Goal: Transaction & Acquisition: Purchase product/service

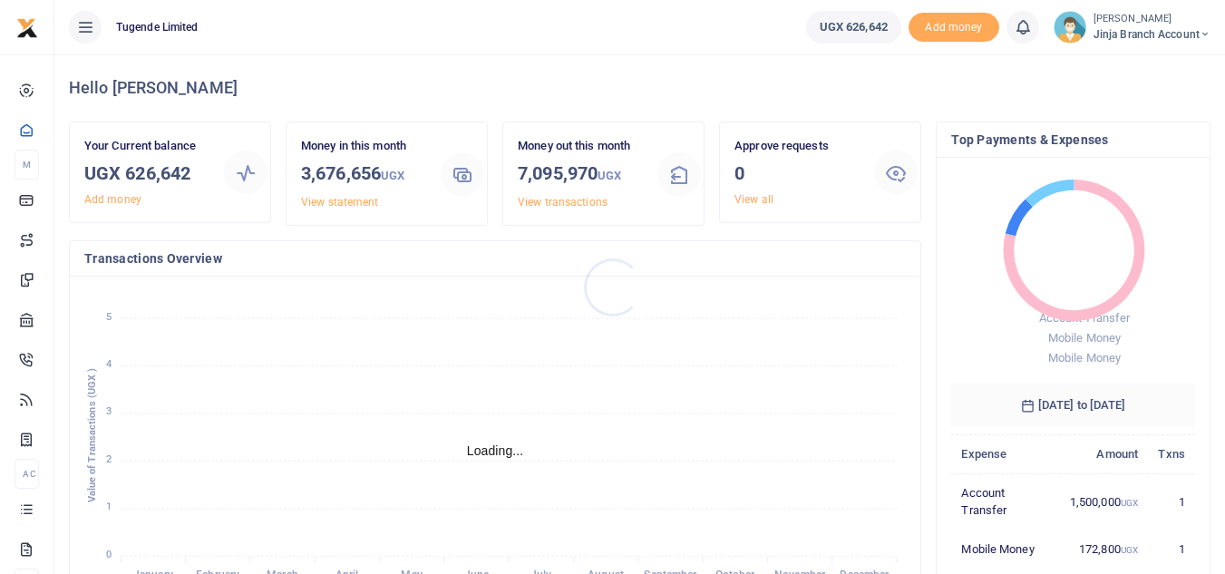
scroll to position [15, 15]
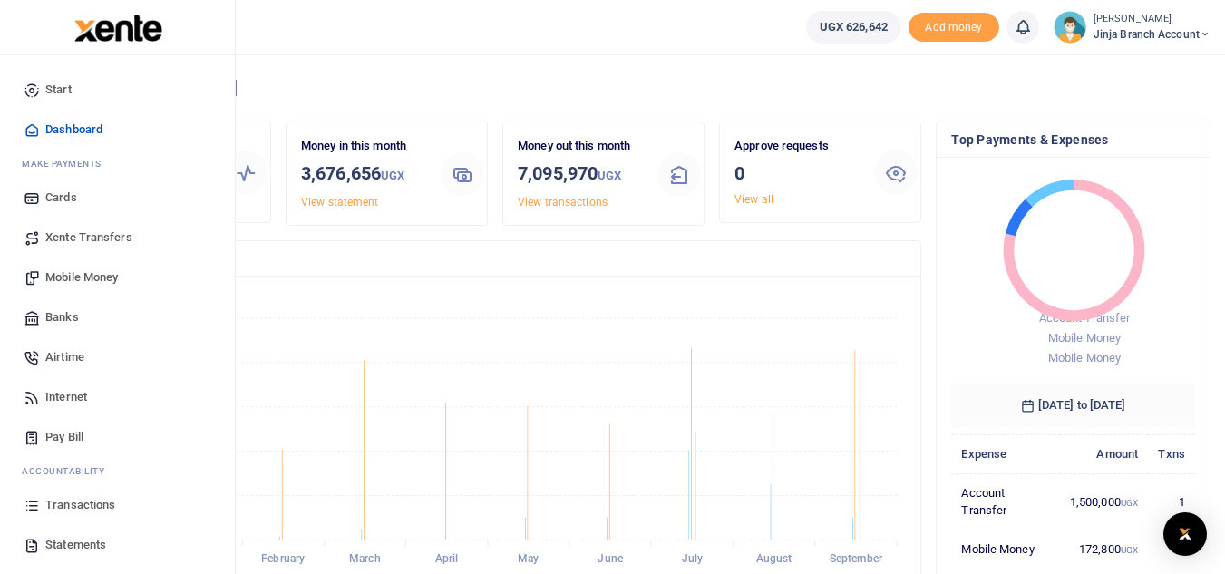
click at [87, 540] on span "Statements" at bounding box center [75, 545] width 61 height 18
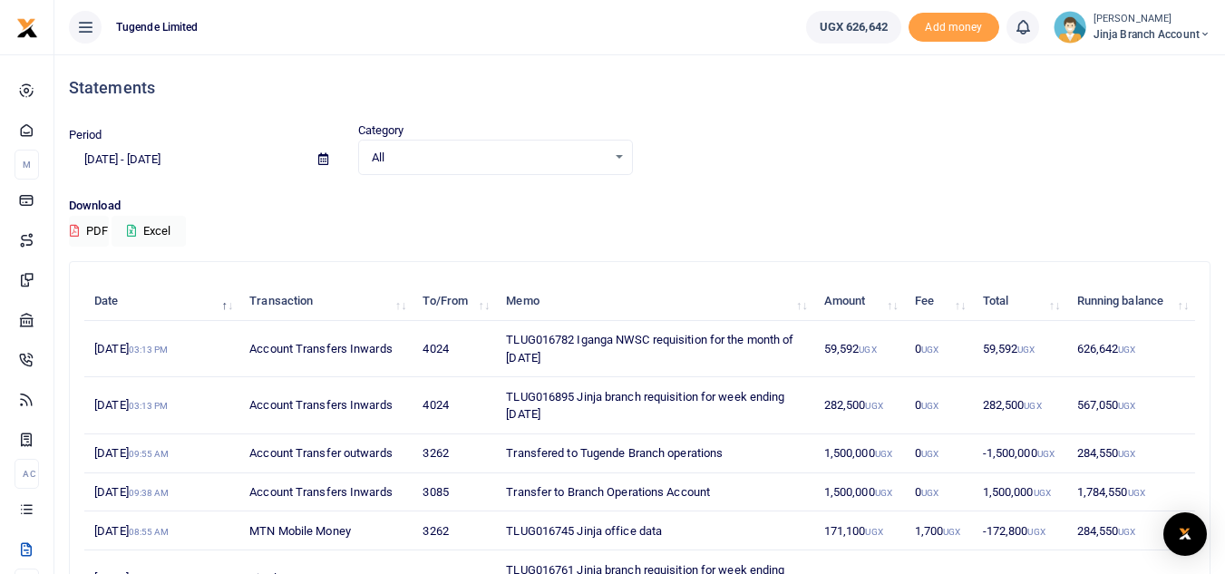
drag, startPoint x: 504, startPoint y: 396, endPoint x: 591, endPoint y: 408, distance: 87.0
click at [591, 408] on td "TLUG016895 Jinja branch requisition for week ending 27 Sept 2025" at bounding box center [654, 405] width 317 height 56
copy td "TLUG016895 Jinja branch requisition for week ending 27 Sept 2025"
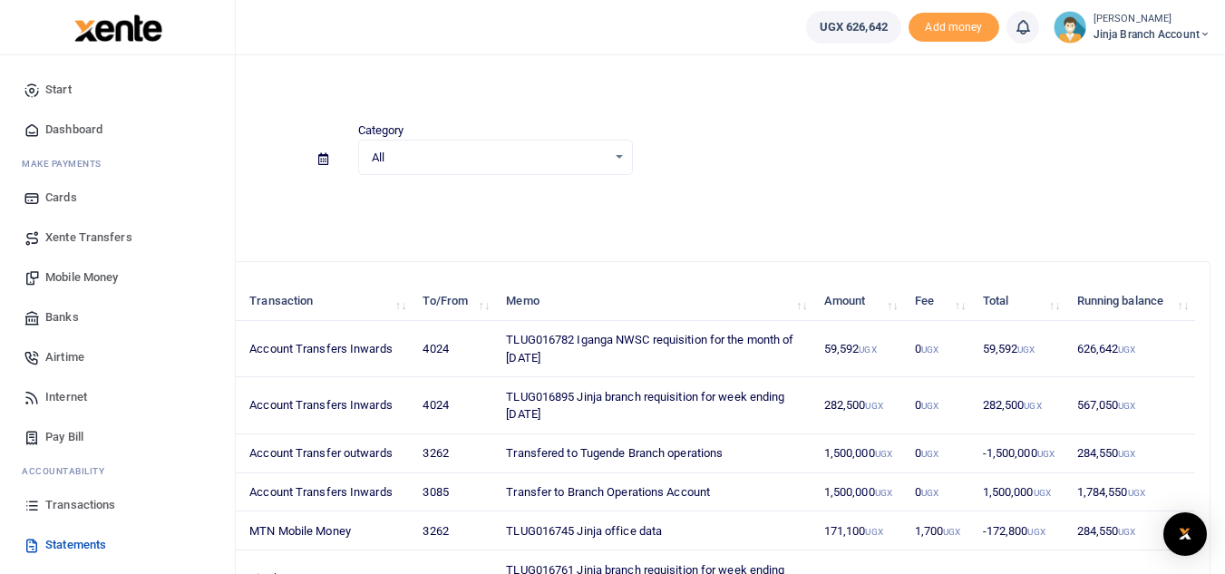
click at [67, 286] on span "Mobile Money" at bounding box center [81, 278] width 73 height 18
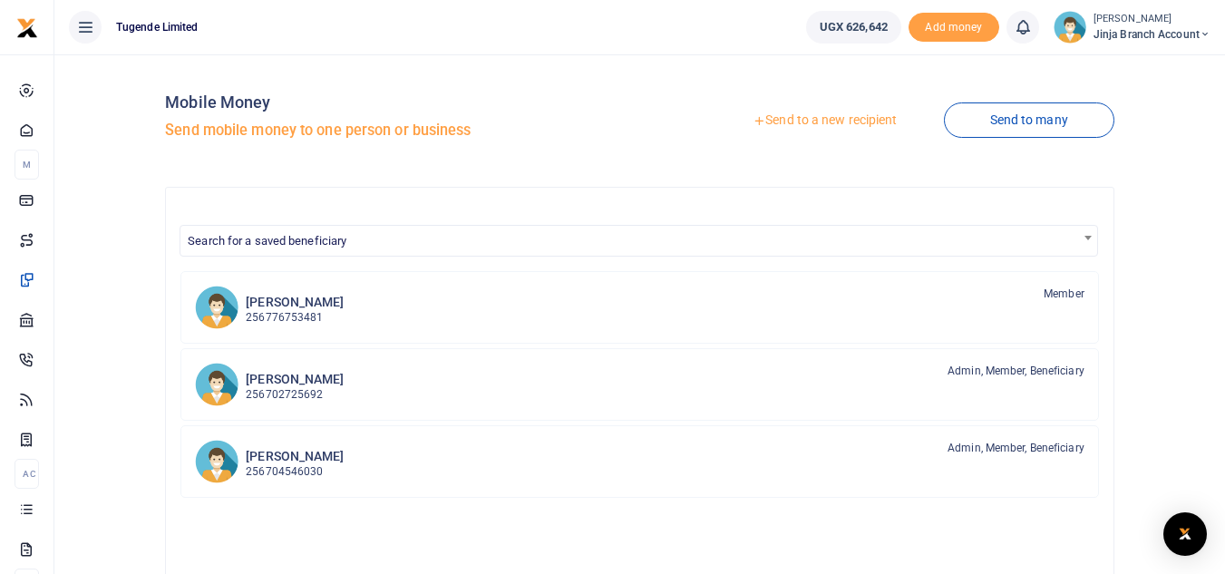
click at [845, 125] on link "Send to a new recipient" at bounding box center [825, 120] width 237 height 33
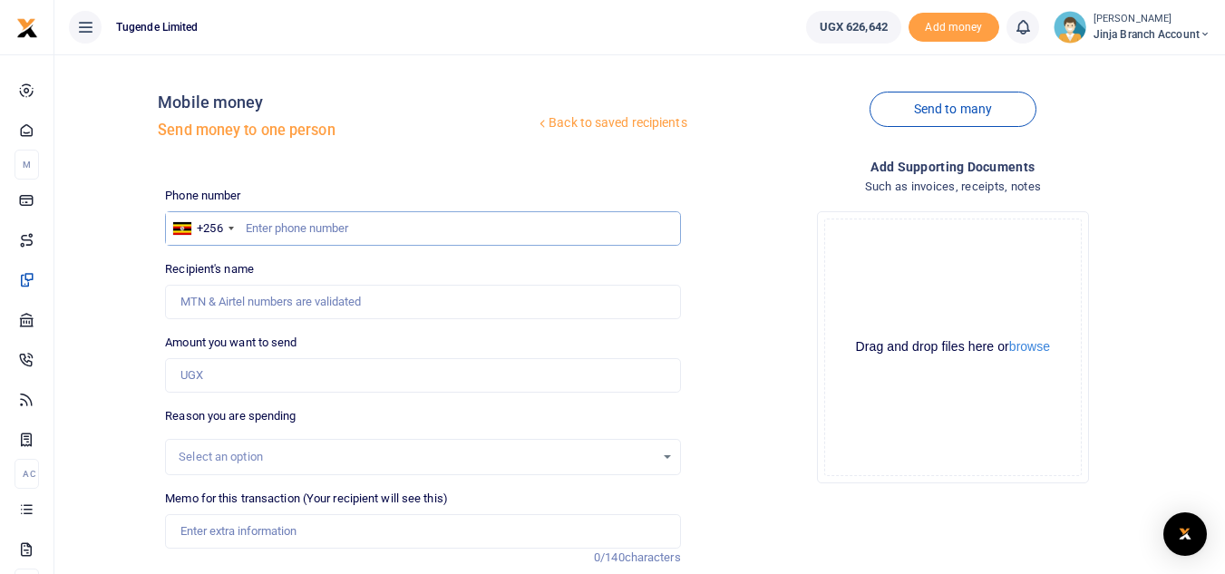
click at [288, 230] on input "text" at bounding box center [422, 228] width 515 height 34
type input "752309150"
type input "[PERSON_NAME]"
type input "752309150"
click at [213, 376] on input "Amount you want to send" at bounding box center [422, 375] width 515 height 34
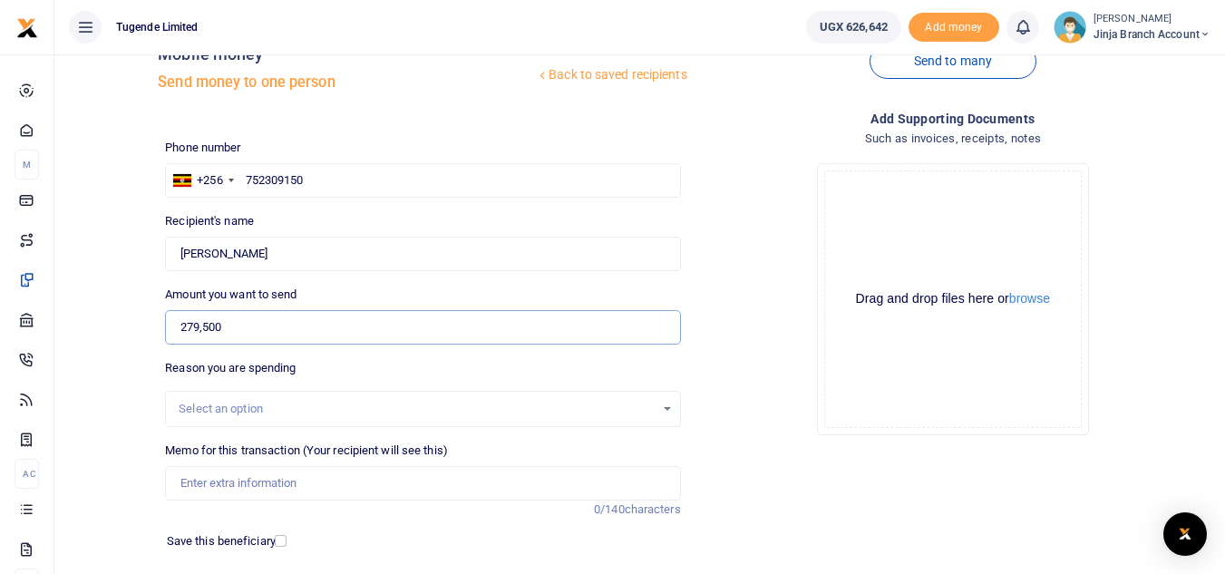
scroll to position [91, 0]
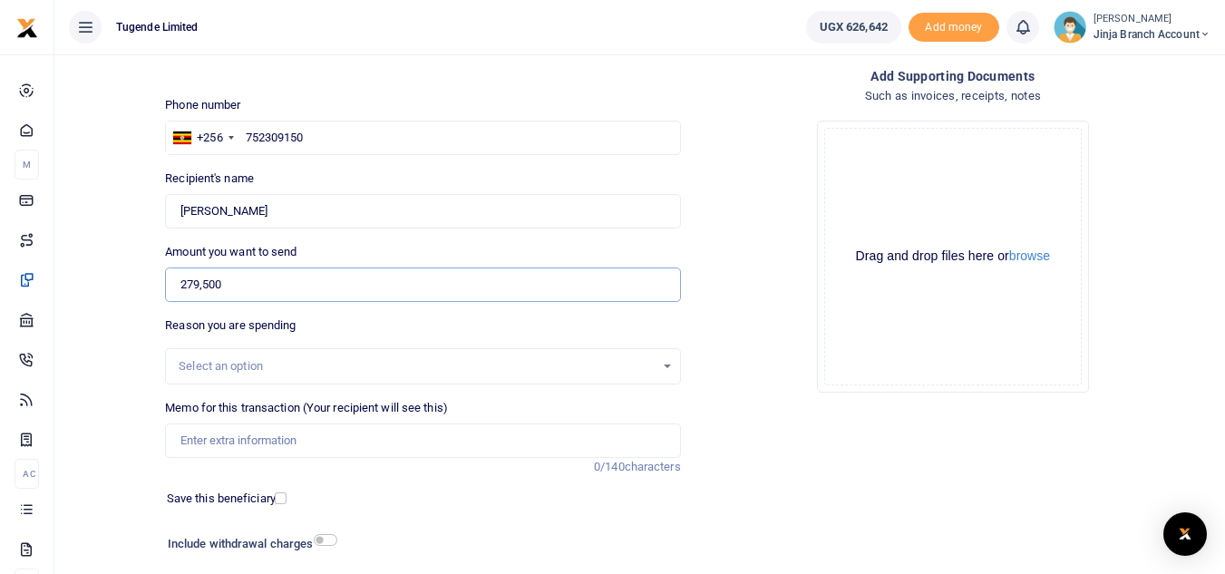
type input "279,500"
click at [268, 451] on input "Memo for this transaction (Your recipient will see this)" at bounding box center [422, 441] width 515 height 34
paste input "TLUG016895 Jinja branch requisition for week ending 27 Sept 2025"
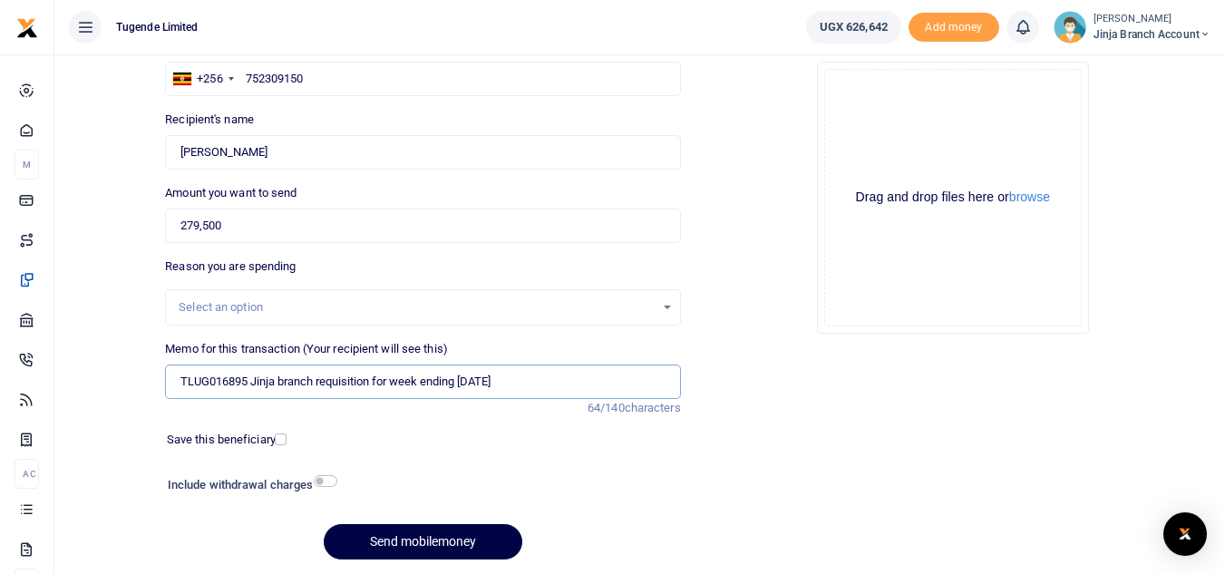
scroll to position [181, 0]
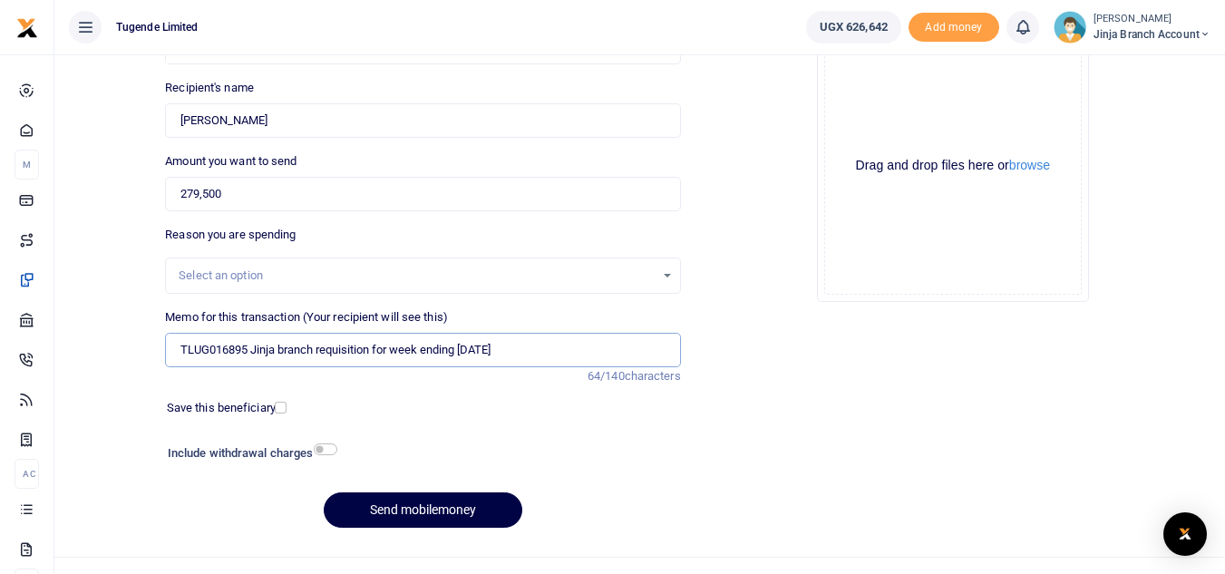
type input "TLUG016895 Jinja branch requisition for week ending 27 Sept 2025"
click at [315, 446] on input "checkbox" at bounding box center [326, 450] width 24 height 12
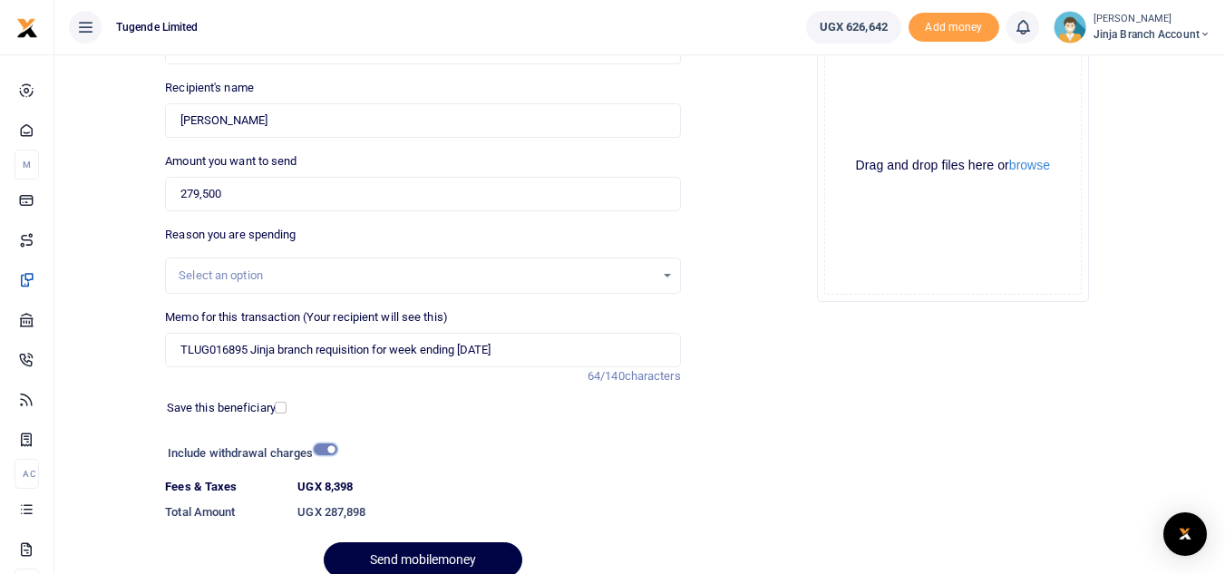
click at [320, 450] on input "checkbox" at bounding box center [326, 450] width 24 height 12
checkbox input "false"
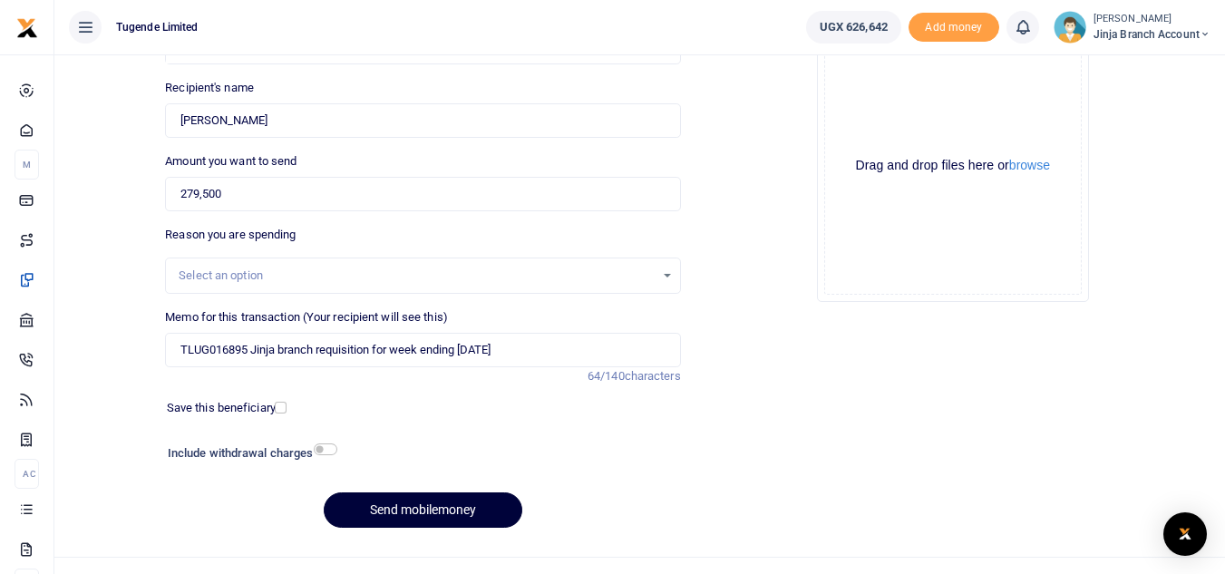
click at [421, 508] on button "Send mobilemoney" at bounding box center [423, 510] width 199 height 35
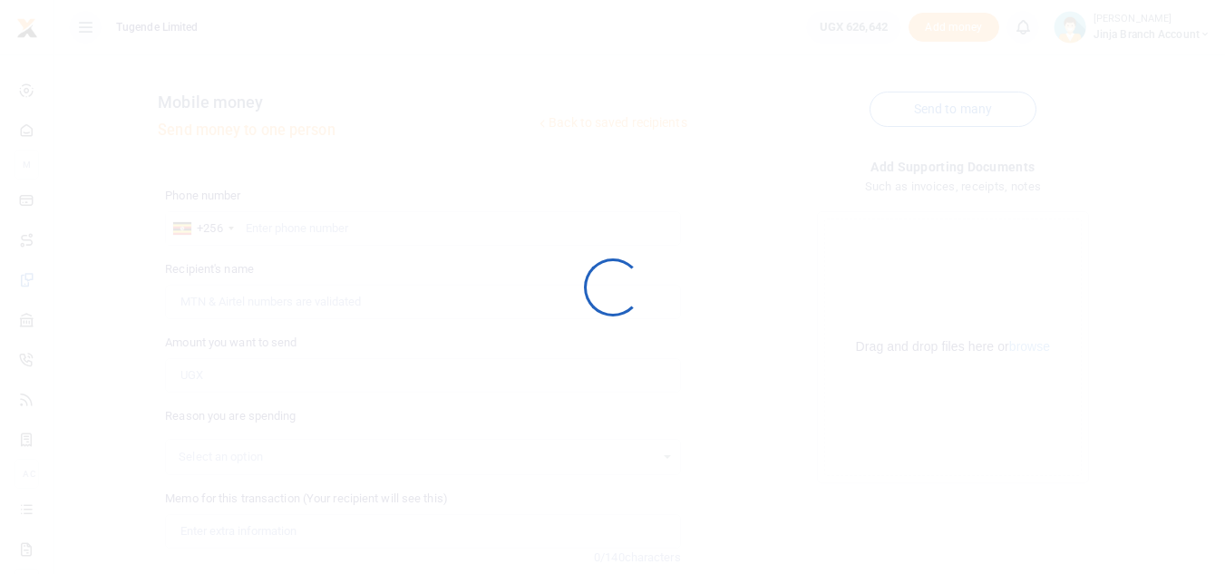
scroll to position [181, 0]
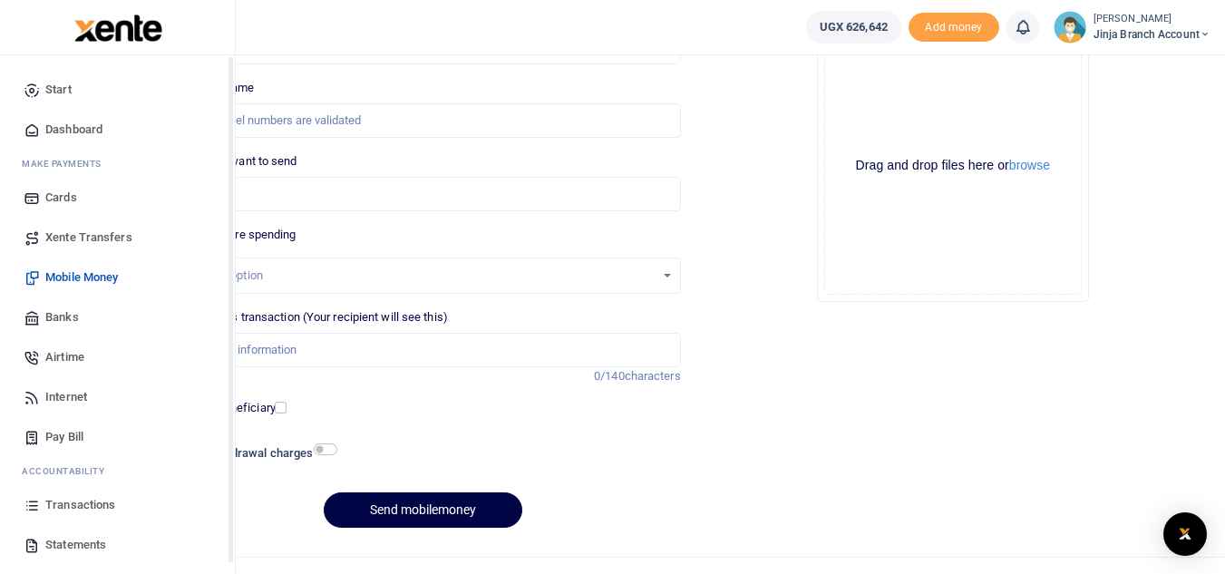
click at [83, 436] on span "Pay Bill" at bounding box center [64, 437] width 38 height 18
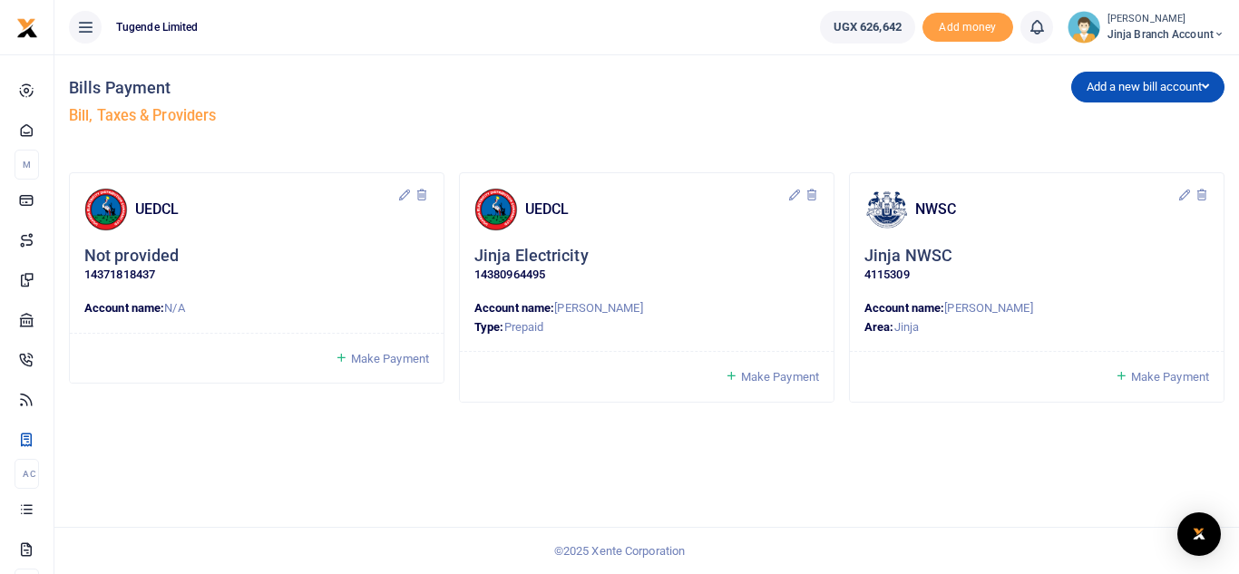
click at [1115, 22] on small "[PERSON_NAME]" at bounding box center [1166, 19] width 117 height 15
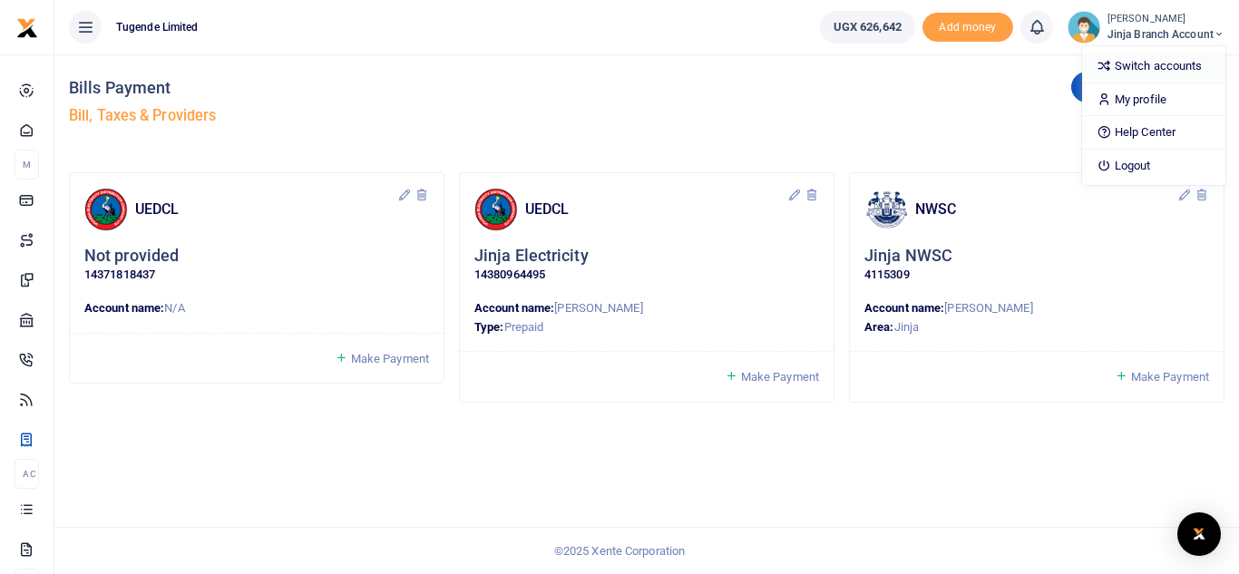
click at [1143, 67] on link "Switch accounts" at bounding box center [1153, 66] width 143 height 25
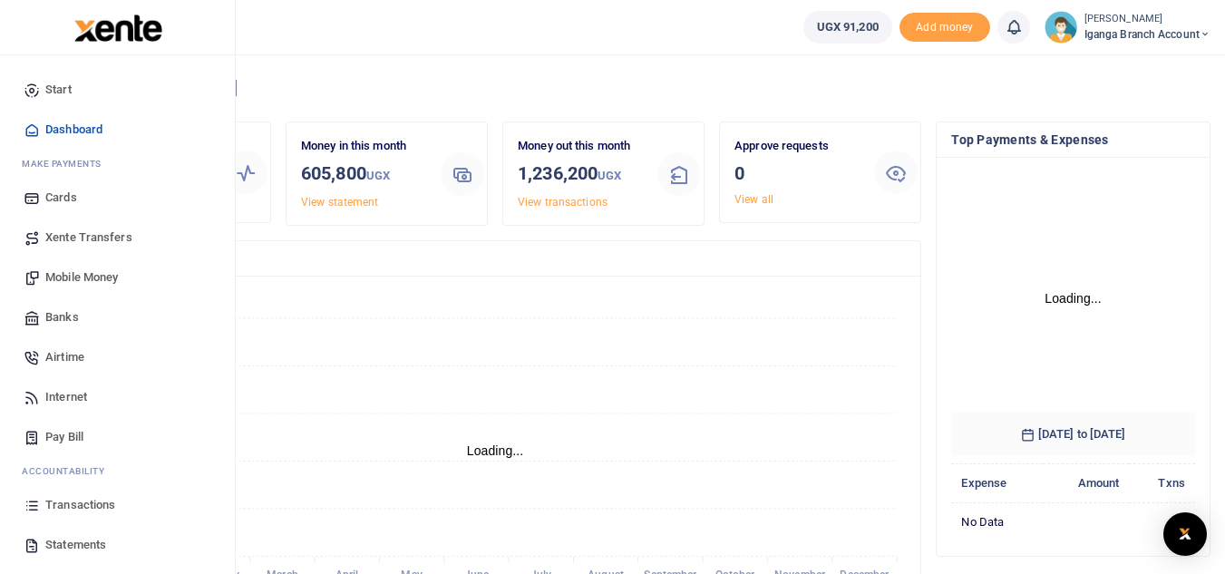
scroll to position [241, 230]
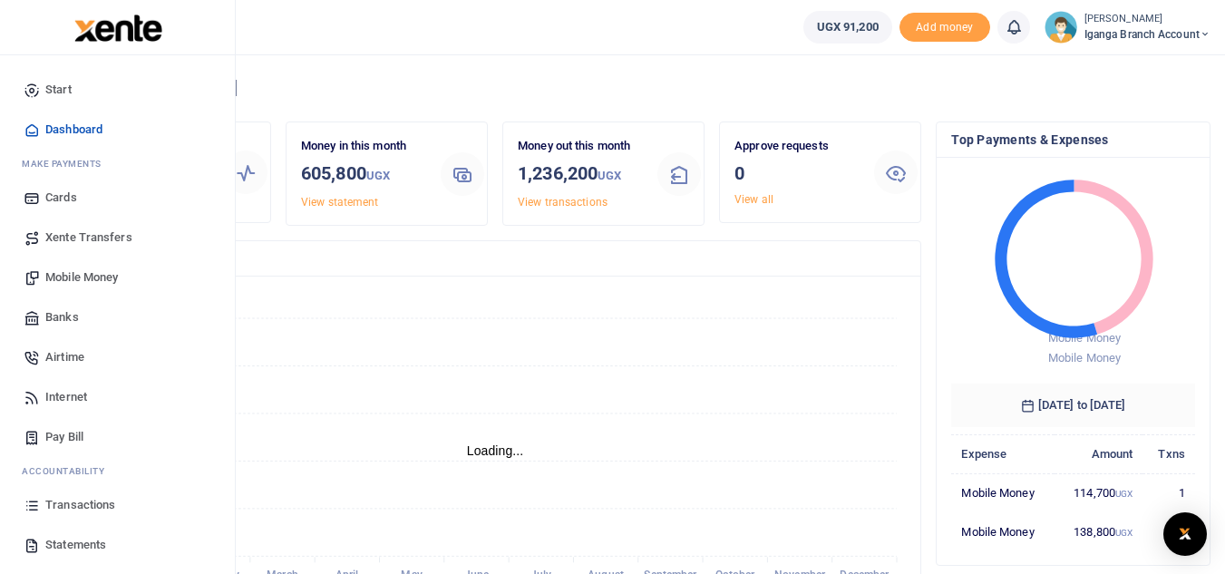
click at [64, 435] on span "Pay Bill" at bounding box center [64, 437] width 38 height 18
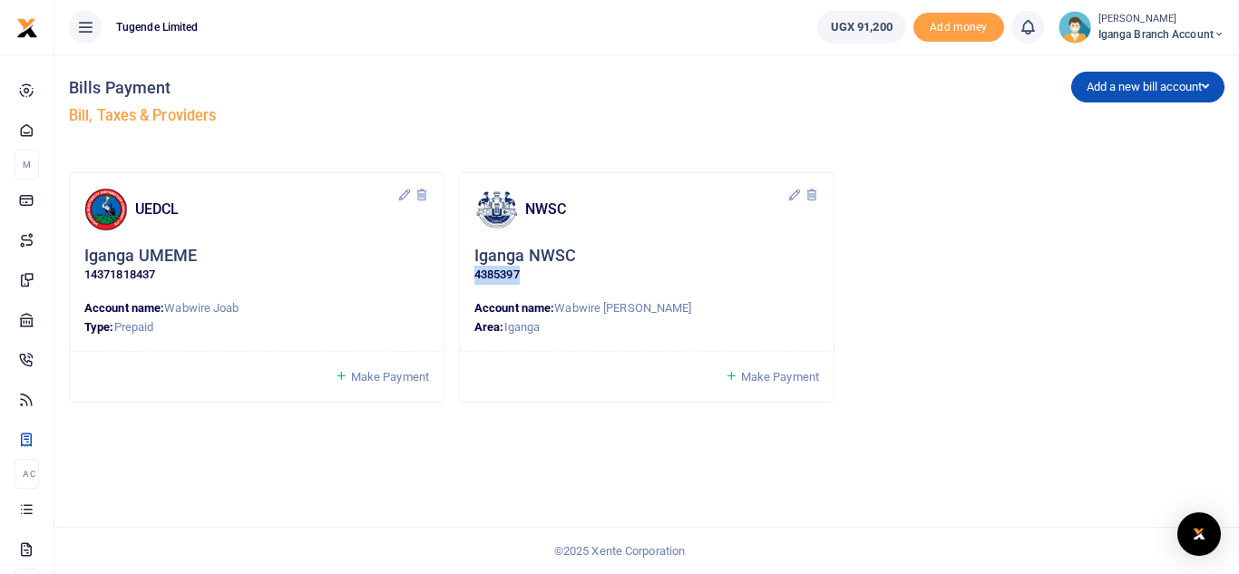
drag, startPoint x: 527, startPoint y: 273, endPoint x: 464, endPoint y: 276, distance: 63.6
click at [464, 276] on div "NWSC Iganga NWSC 4385397 Account name: [PERSON_NAME] Area: Iganga" at bounding box center [647, 262] width 374 height 179
copy p "4385397"
click at [1141, 36] on span "Iganga Branch Account" at bounding box center [1162, 34] width 126 height 16
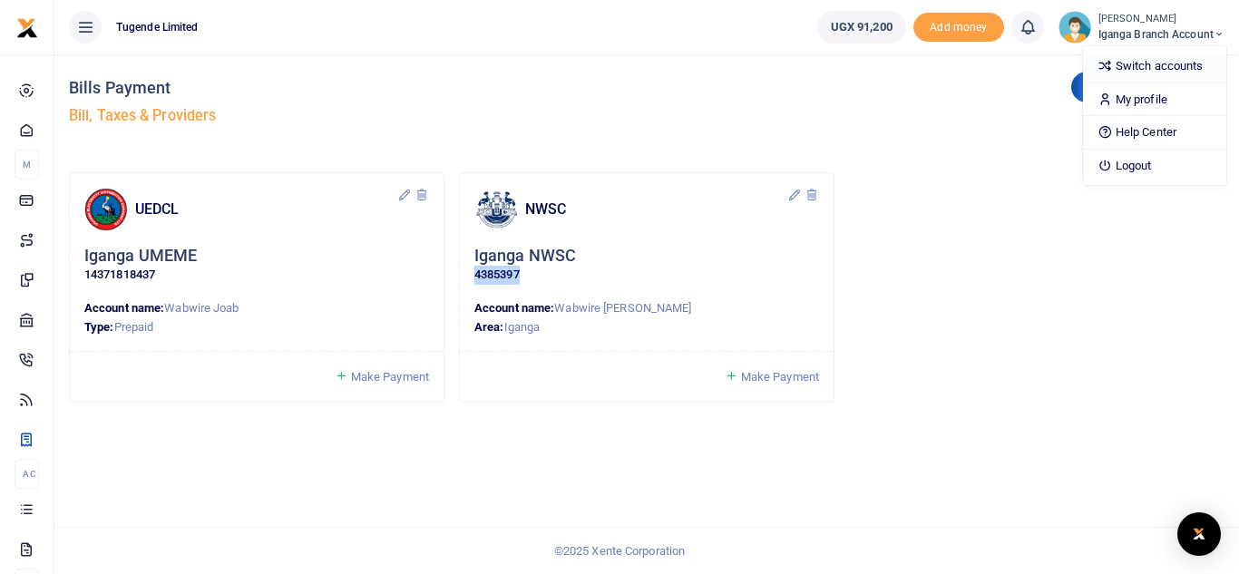
click at [1140, 63] on link "Switch accounts" at bounding box center [1154, 66] width 143 height 25
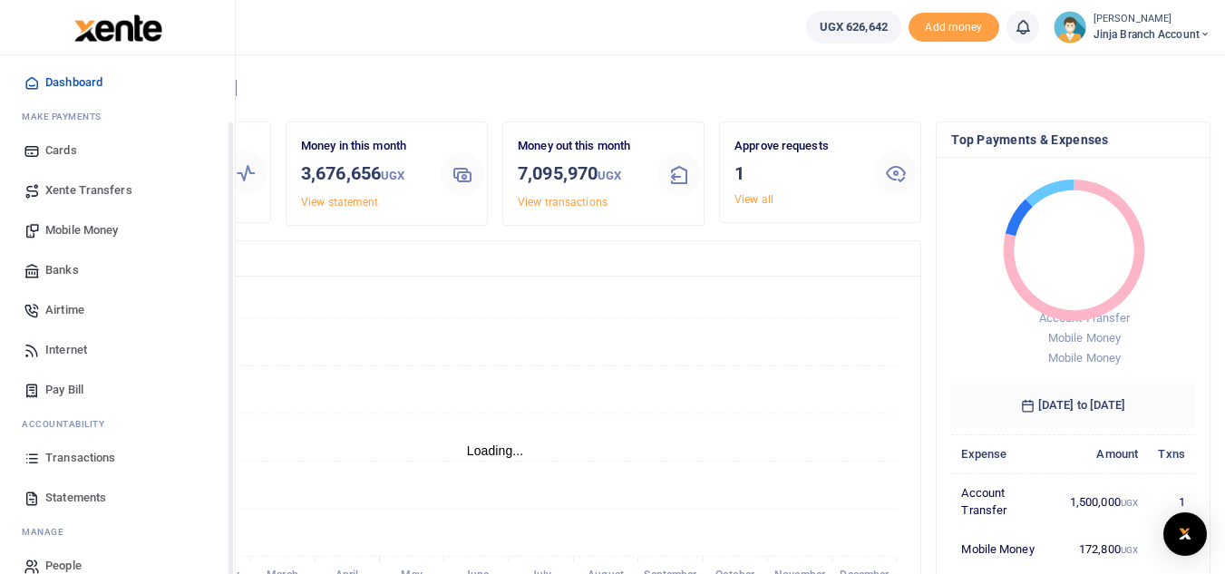
scroll to position [73, 0]
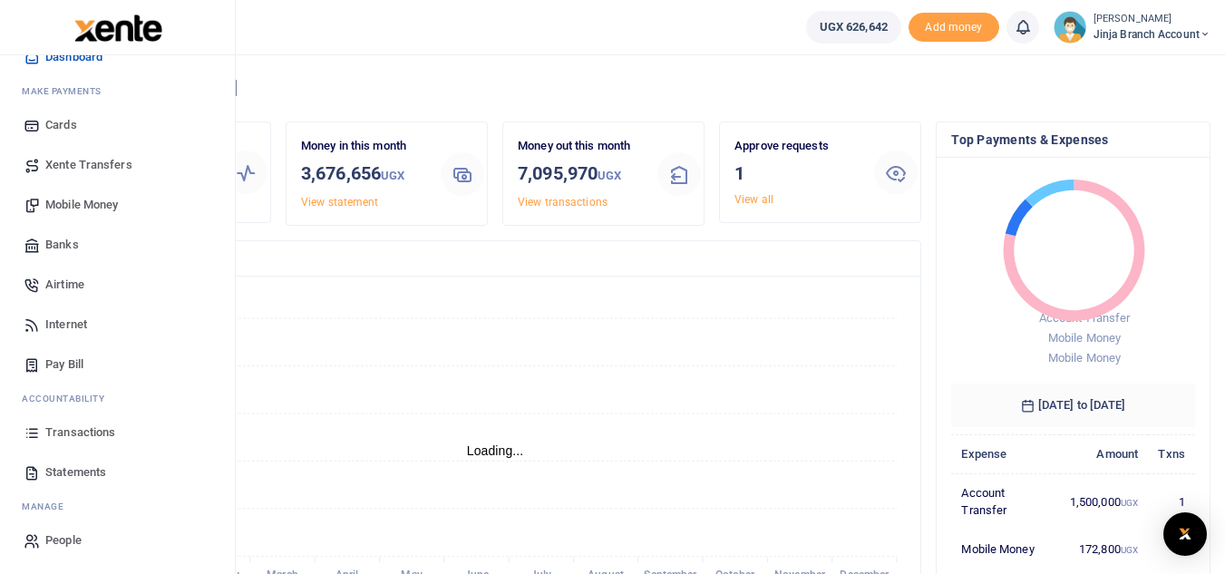
click at [68, 371] on span "Pay Bill" at bounding box center [64, 365] width 38 height 18
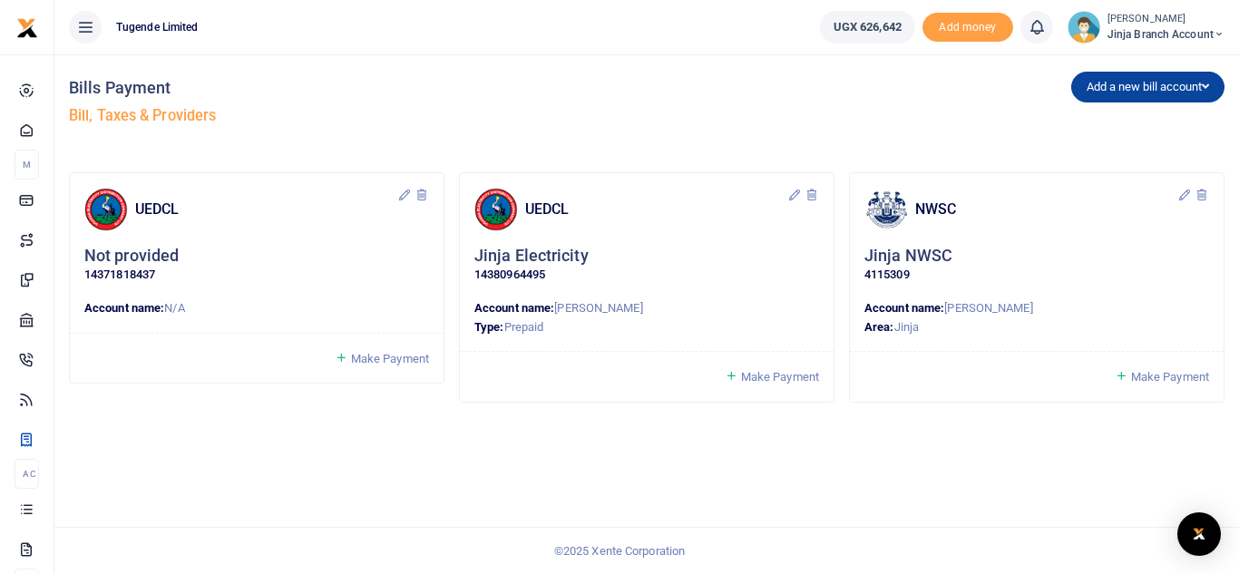
click at [1134, 82] on button "Add a new bill account" at bounding box center [1147, 87] width 153 height 31
click at [1101, 147] on link "NWSC" at bounding box center [1143, 150] width 143 height 25
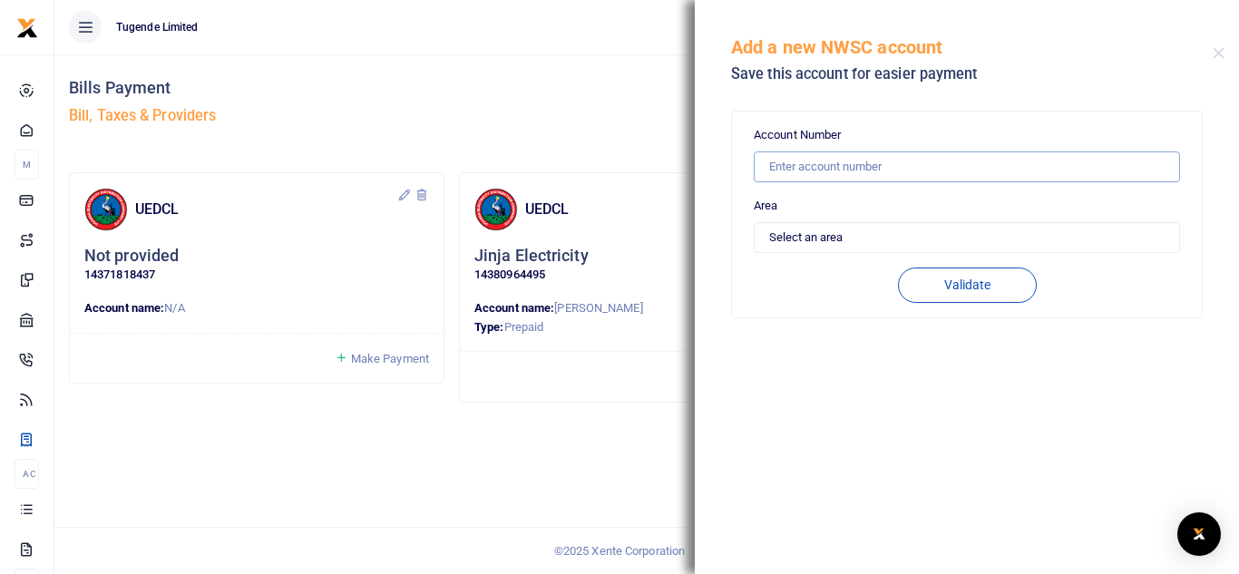
click at [805, 165] on input "text" at bounding box center [967, 166] width 426 height 31
paste input "4385397"
type input "4385397"
click at [836, 231] on select "Select an area Kampala Iganga Jinja Lugazi Others" at bounding box center [967, 237] width 426 height 31
select select "IGANGA"
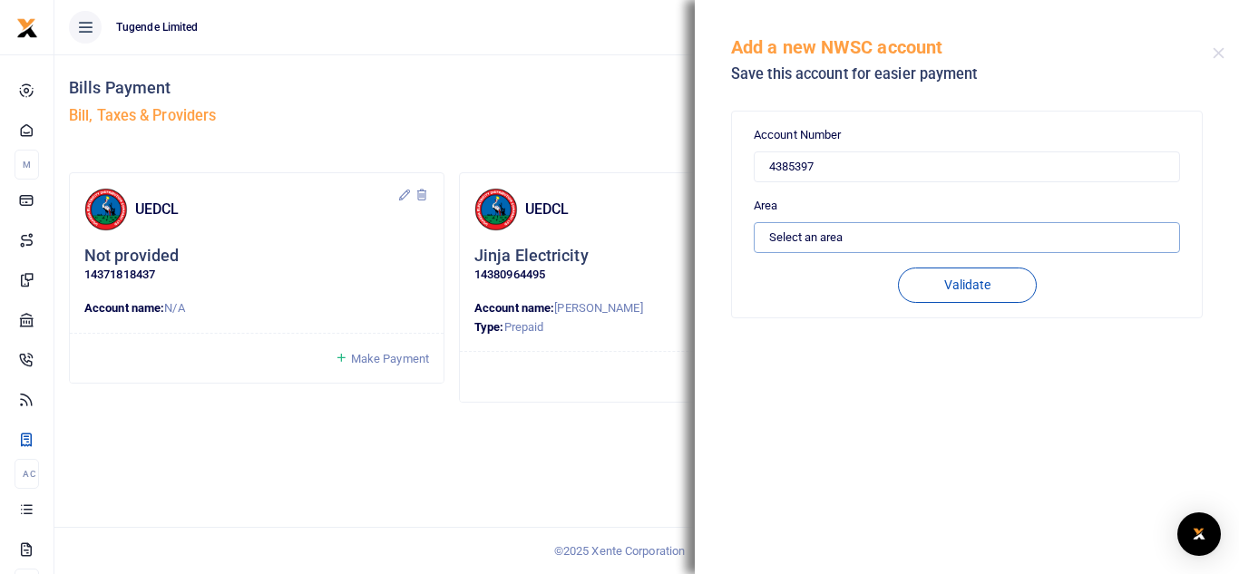
click at [754, 222] on select "Select an area Kampala Iganga Jinja Lugazi Others" at bounding box center [967, 237] width 426 height 31
click at [971, 283] on button "Validate" at bounding box center [967, 285] width 139 height 35
type input "4385397"
type input "WABWIRE JOAB SUSAN"
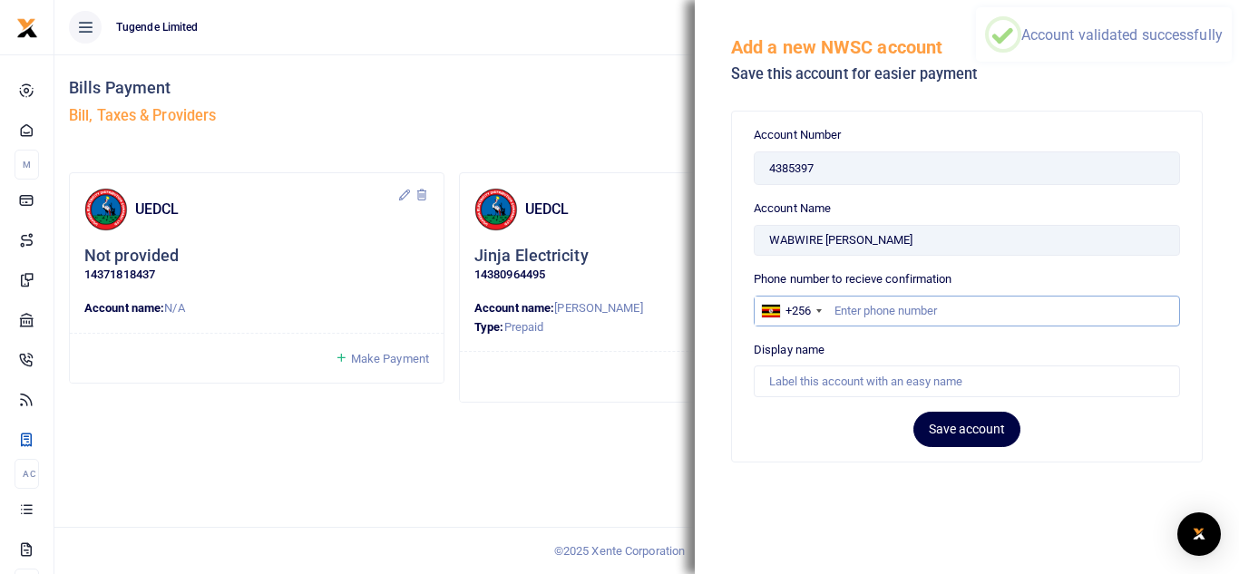
click at [866, 307] on input "text" at bounding box center [967, 311] width 426 height 31
type input "755016753"
click at [823, 386] on input "Account Name" at bounding box center [967, 381] width 426 height 31
type input "Iganga NWSC"
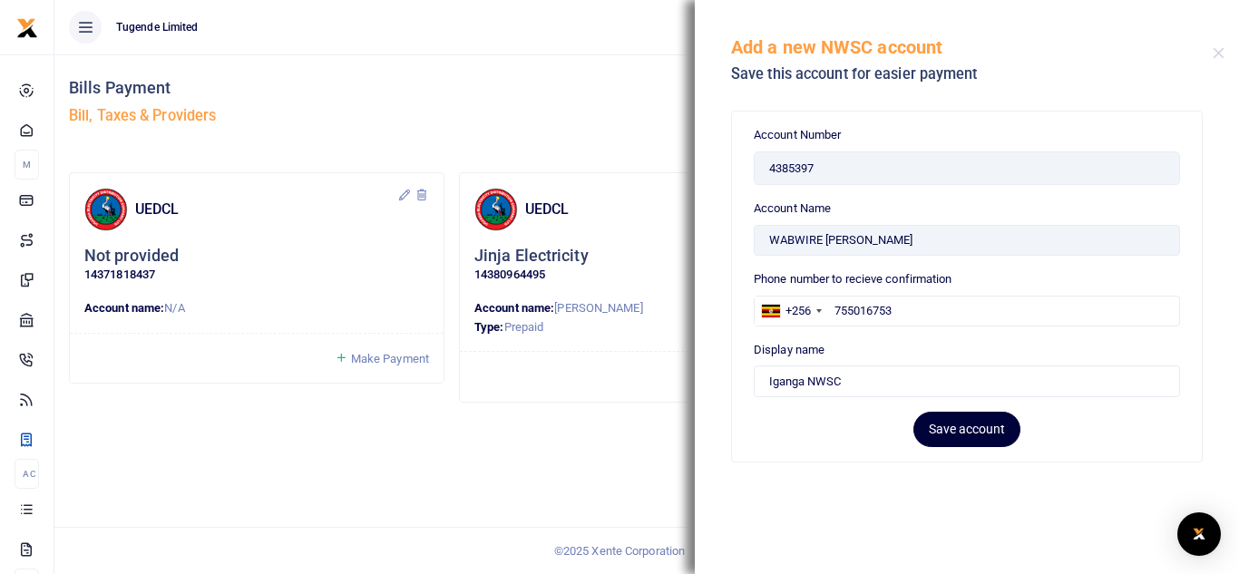
click at [960, 429] on button "Save account" at bounding box center [966, 429] width 107 height 35
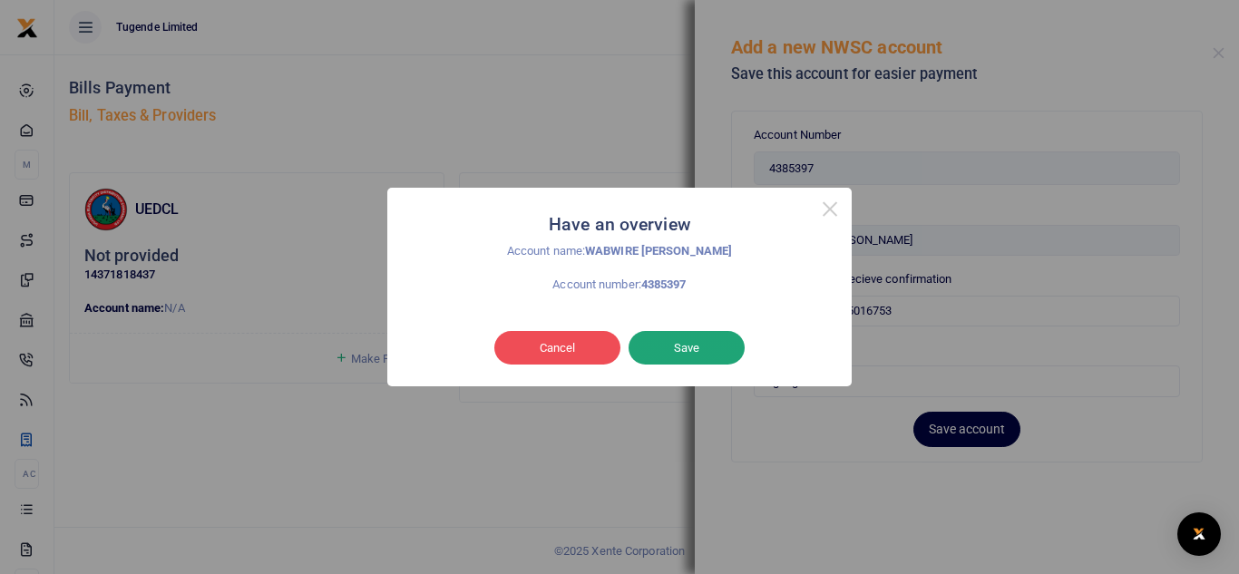
click at [676, 352] on button "Save" at bounding box center [687, 348] width 116 height 34
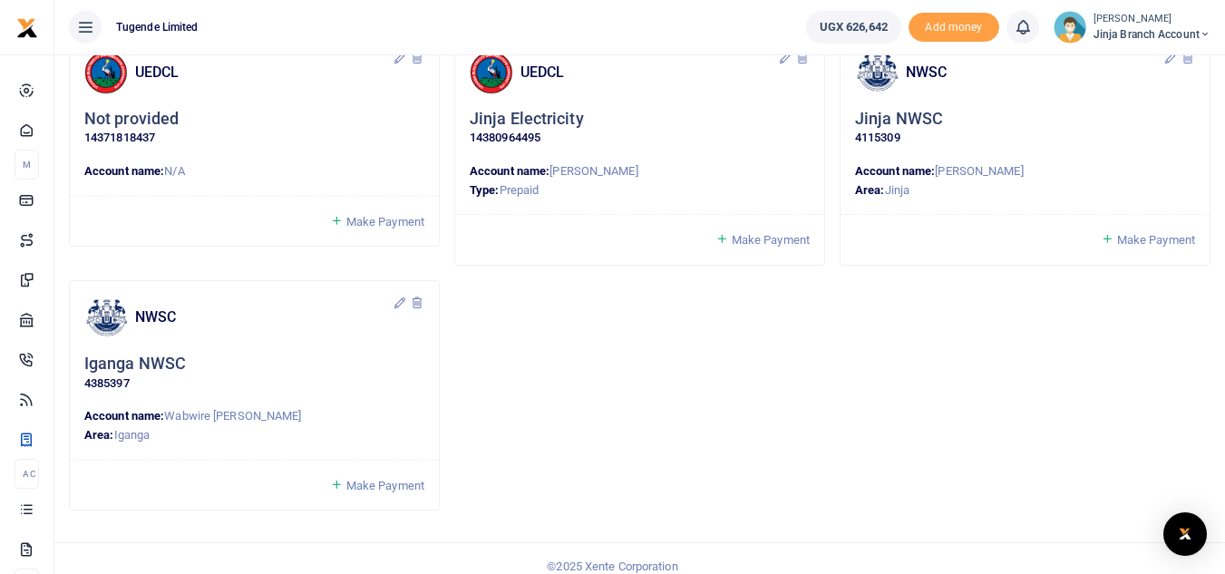
scroll to position [153, 0]
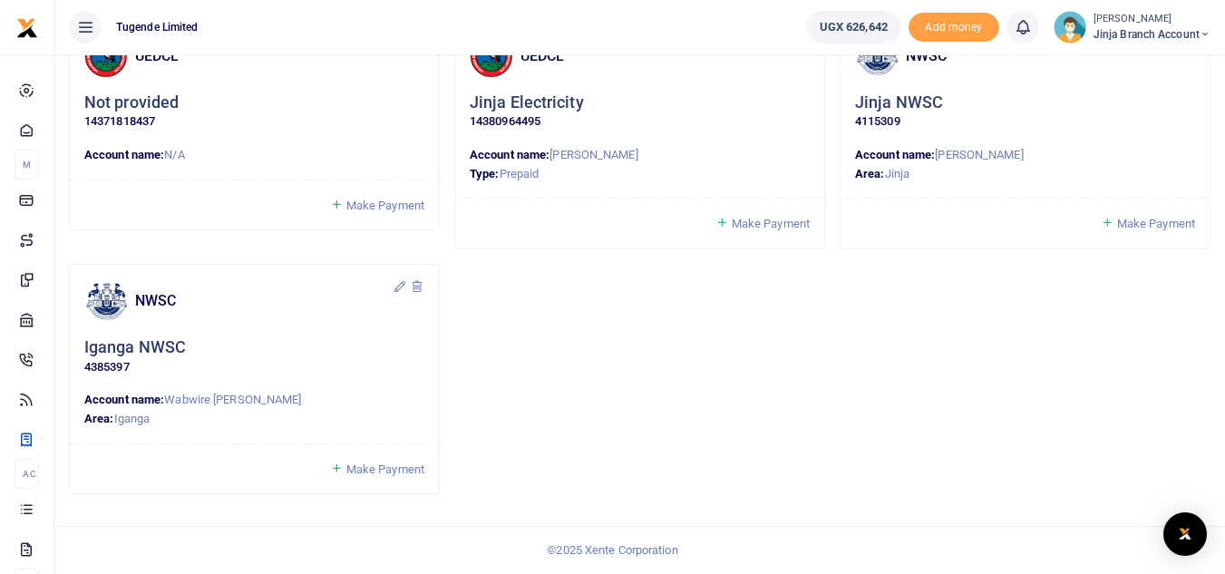
click at [358, 471] on span "Make Payment" at bounding box center [386, 470] width 78 height 14
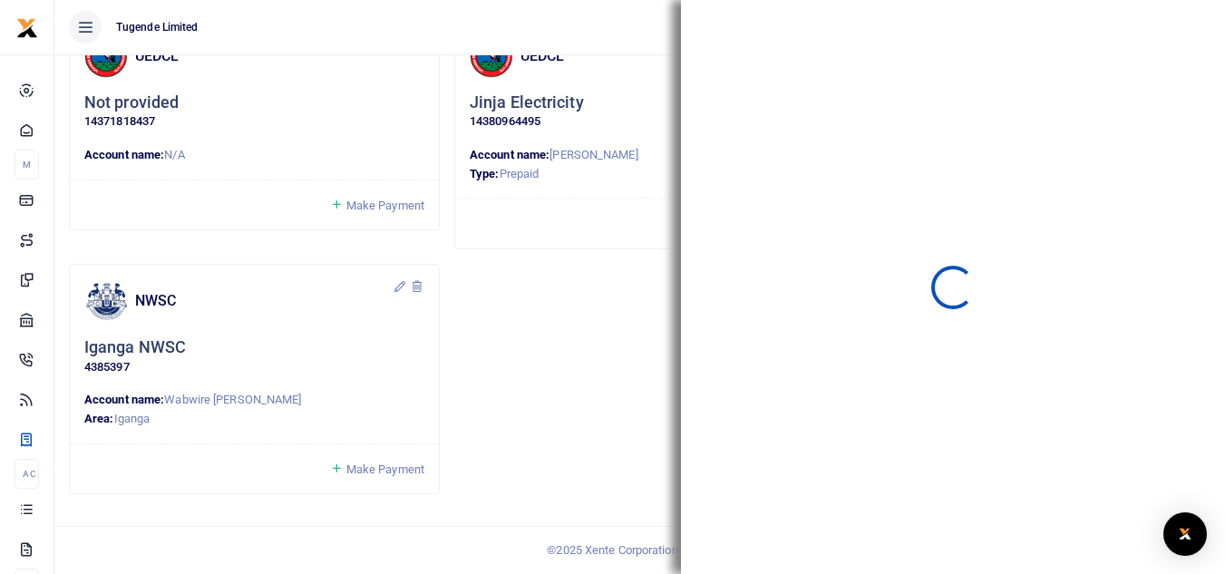
click at [498, 316] on div "UEDCL Not provided 14371818437 Account name: N/A Make Payment UEDCL" at bounding box center [640, 264] width 1157 height 491
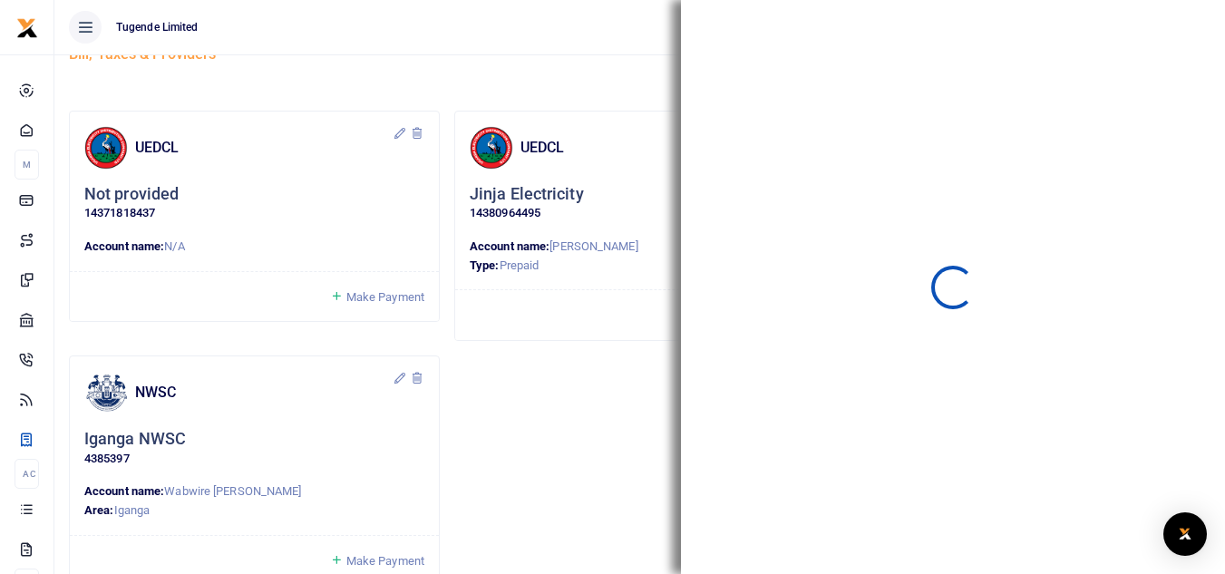
scroll to position [0, 0]
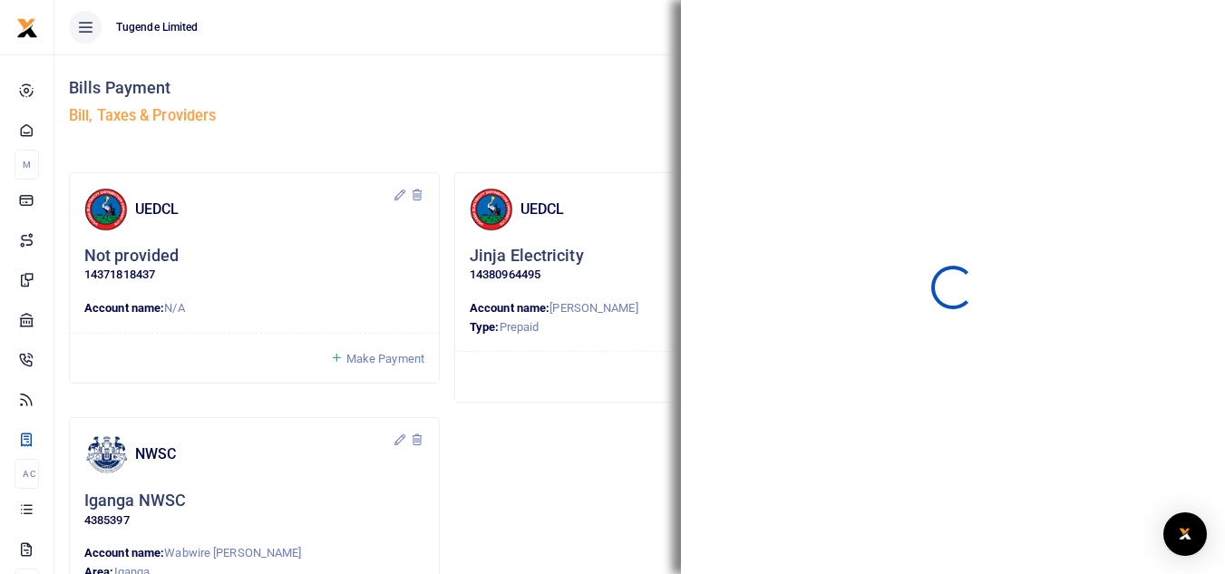
click at [569, 399] on div "Make Payment" at bounding box center [639, 376] width 369 height 51
click at [567, 399] on div "Make Payment" at bounding box center [639, 376] width 369 height 51
click at [566, 399] on div "Make Payment" at bounding box center [639, 376] width 369 height 51
click at [587, 103] on div "Bills Payment Bill, Taxes & Providers" at bounding box center [351, 105] width 564 height 103
click at [513, 49] on ul "Tugende Limited" at bounding box center [422, 27] width 737 height 54
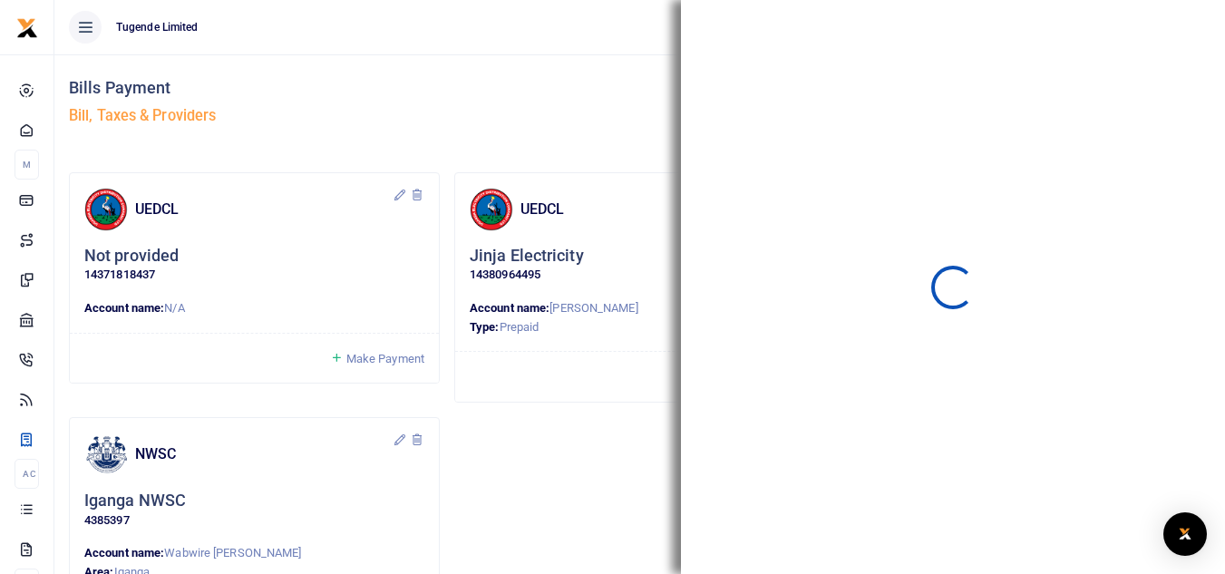
click at [513, 49] on ul "Tugende Limited" at bounding box center [422, 27] width 737 height 54
click at [626, 117] on h5 "Bill, Taxes & Providers" at bounding box center [351, 116] width 564 height 18
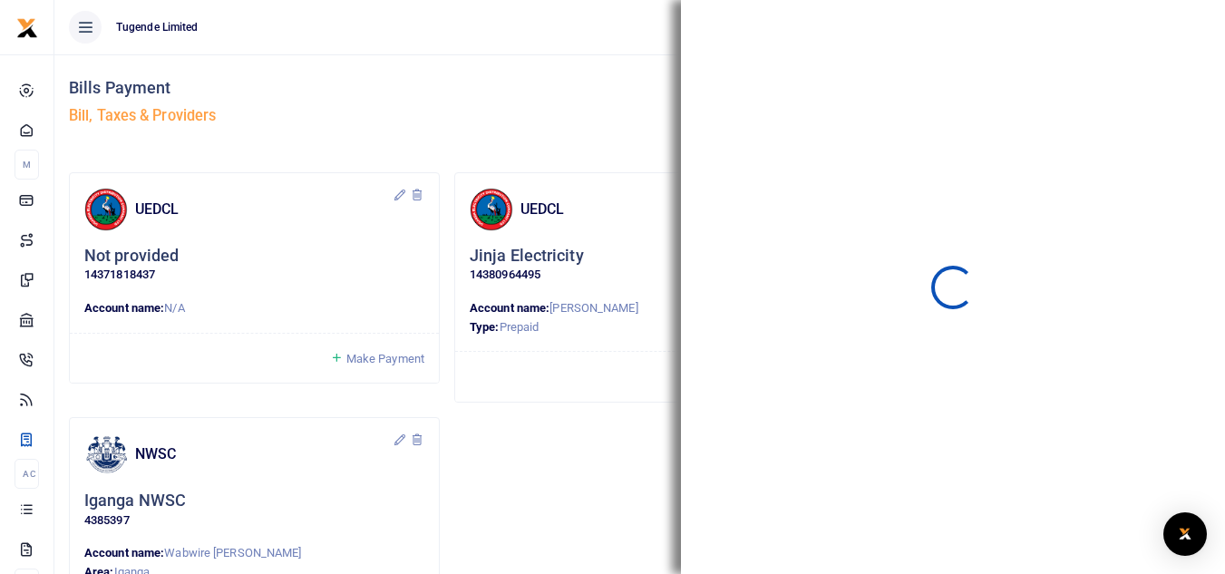
click at [626, 117] on h5 "Bill, Taxes & Providers" at bounding box center [351, 116] width 564 height 18
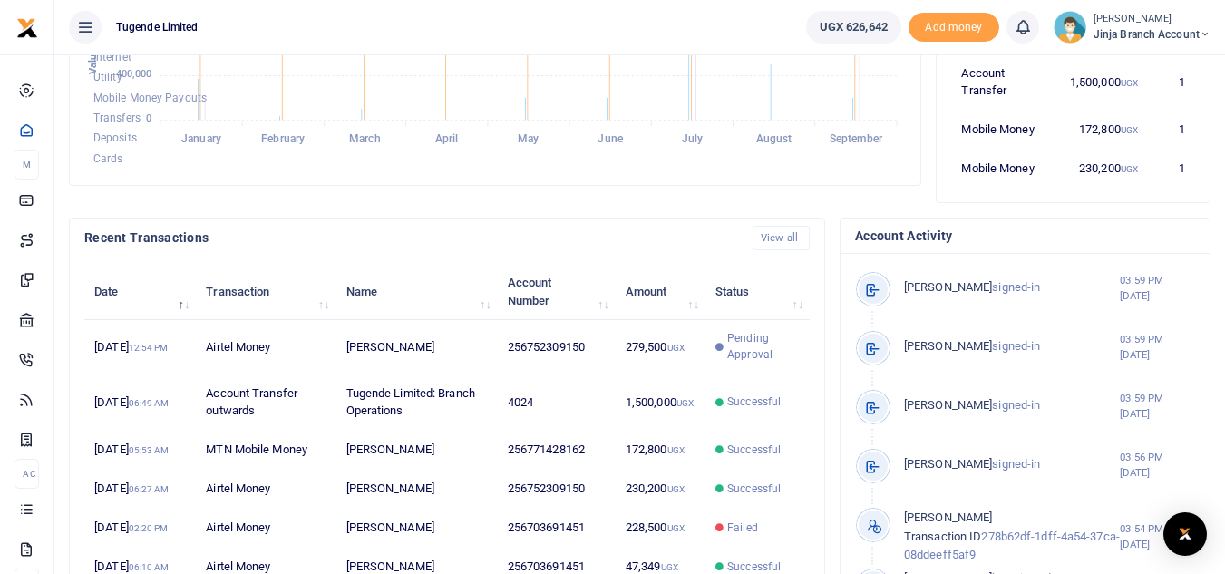
scroll to position [454, 0]
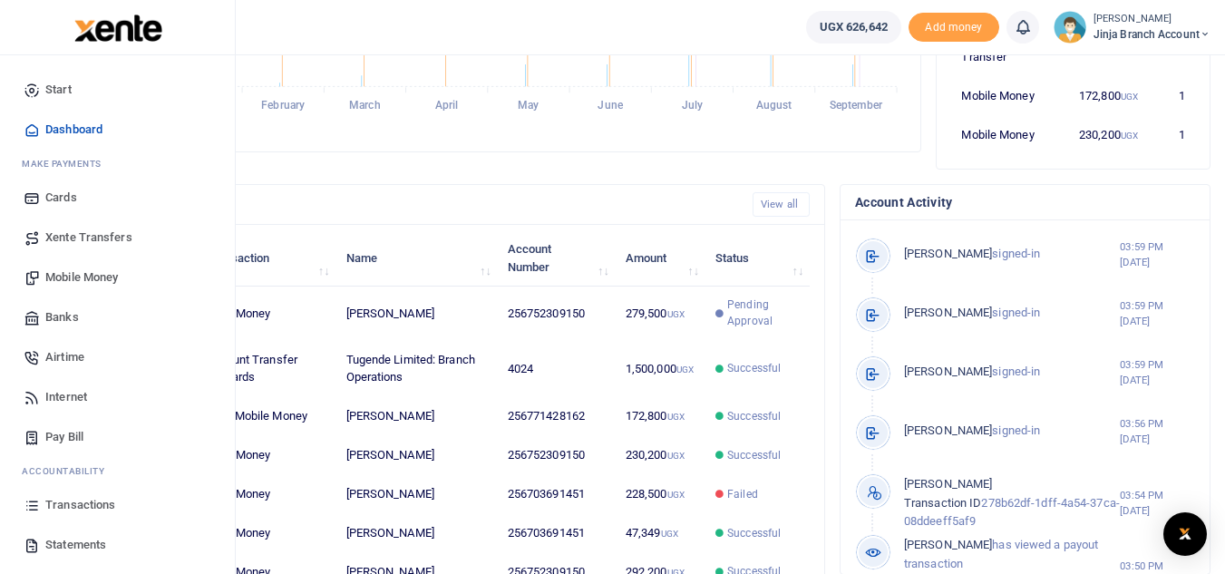
click at [62, 436] on span "Pay Bill" at bounding box center [64, 437] width 38 height 18
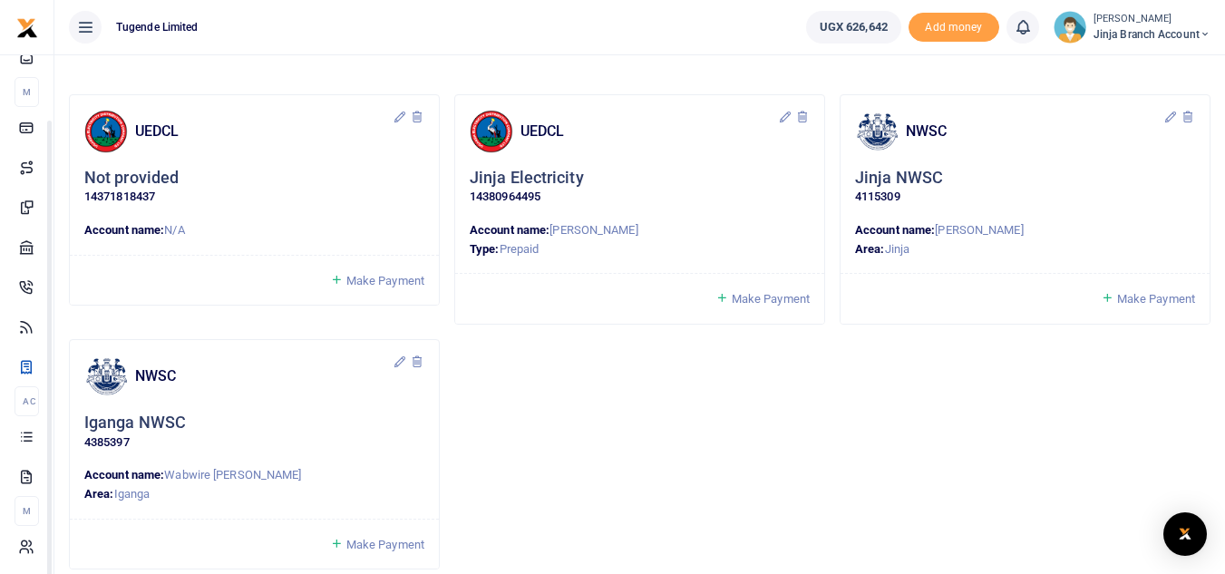
scroll to position [153, 0]
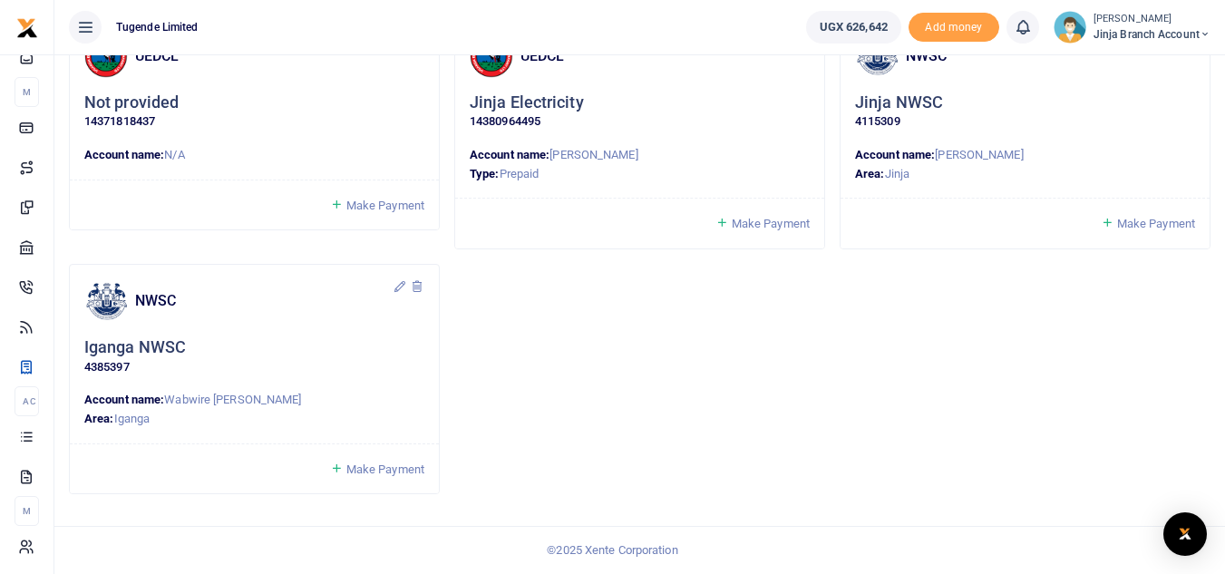
click at [386, 463] on span "Make Payment" at bounding box center [386, 470] width 78 height 14
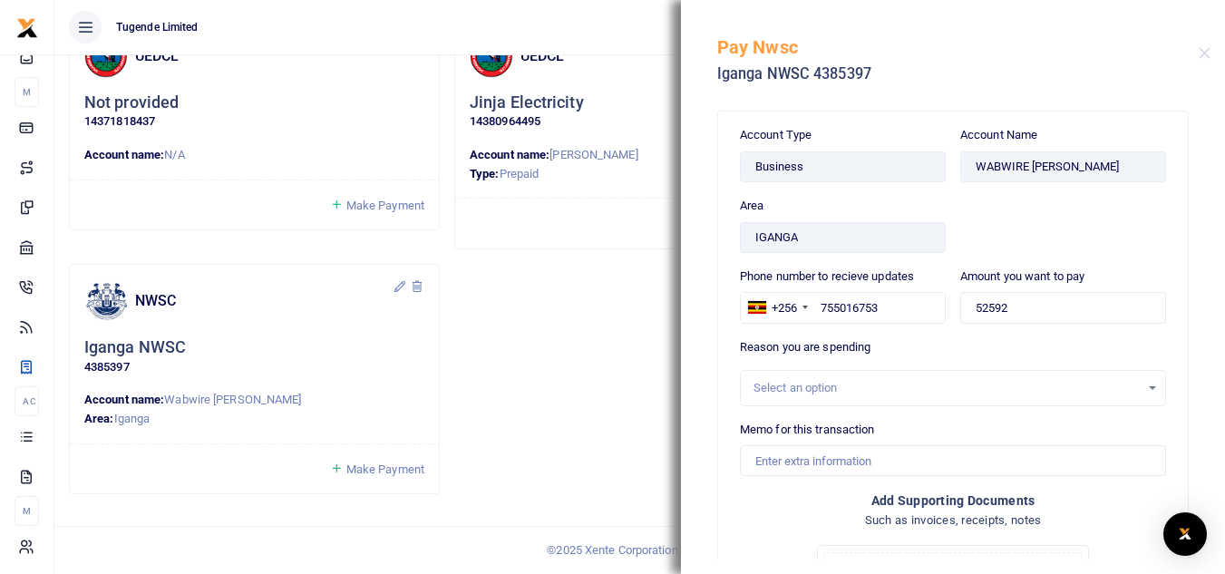
click at [835, 387] on div "Select an option" at bounding box center [947, 388] width 386 height 18
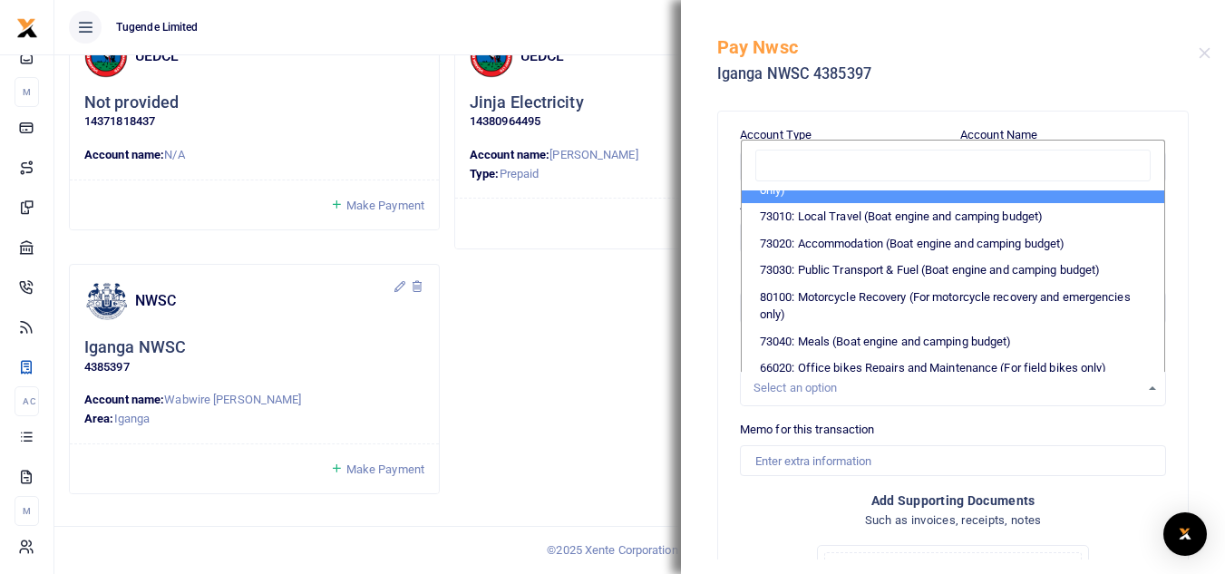
scroll to position [363, 0]
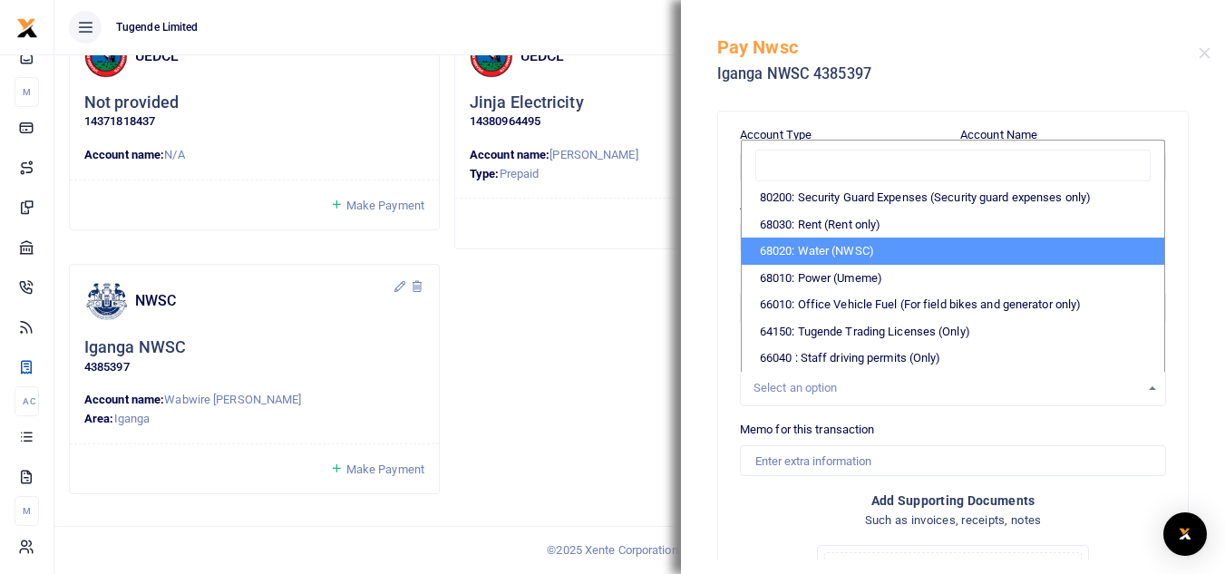
click at [827, 265] on li "68020: Water (NWSC)" at bounding box center [953, 251] width 423 height 27
select select "38"
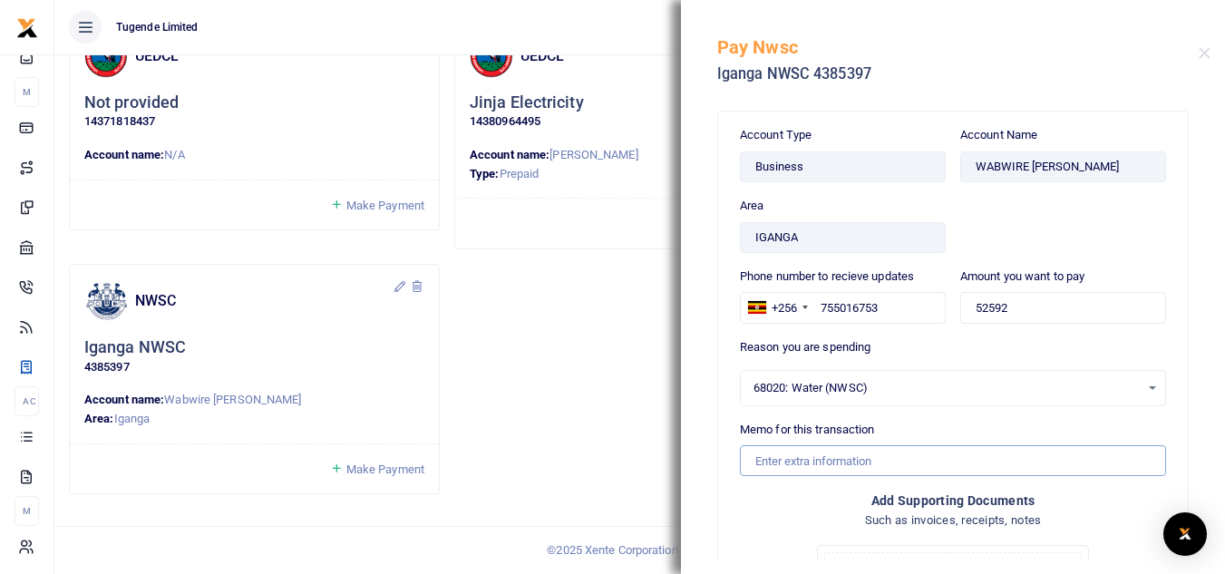
click at [802, 457] on input "Memo for this transaction" at bounding box center [953, 460] width 426 height 31
paste input "4385397"
type input "4"
paste input "TLUG-016782"
click at [788, 460] on input "TLUG-016782" at bounding box center [953, 460] width 426 height 31
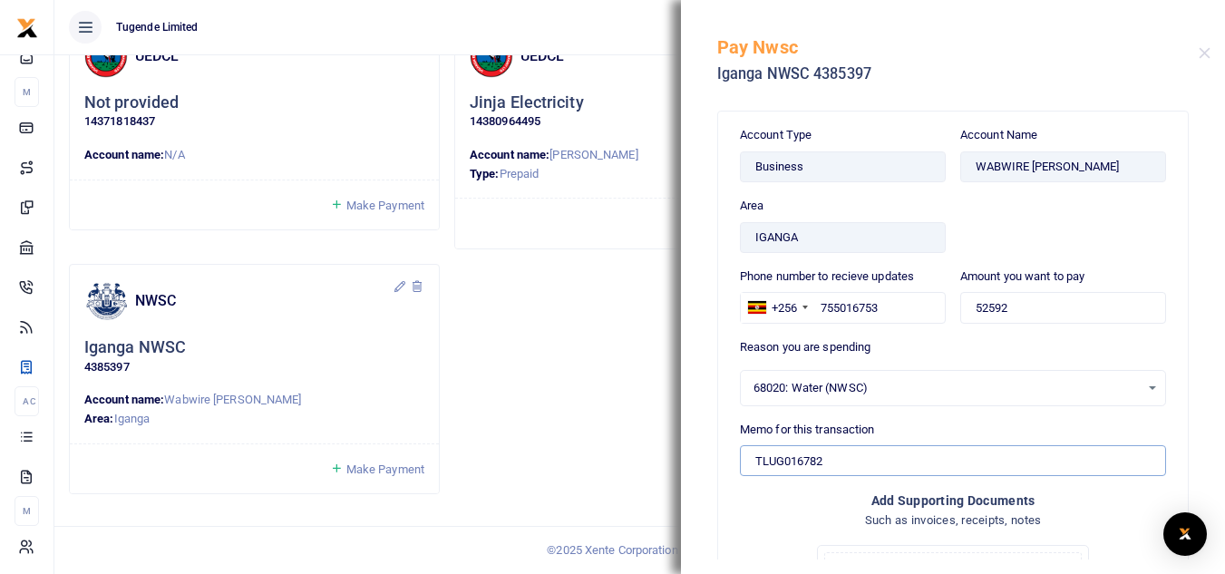
click at [850, 468] on input "TLUG016782" at bounding box center [953, 460] width 426 height 31
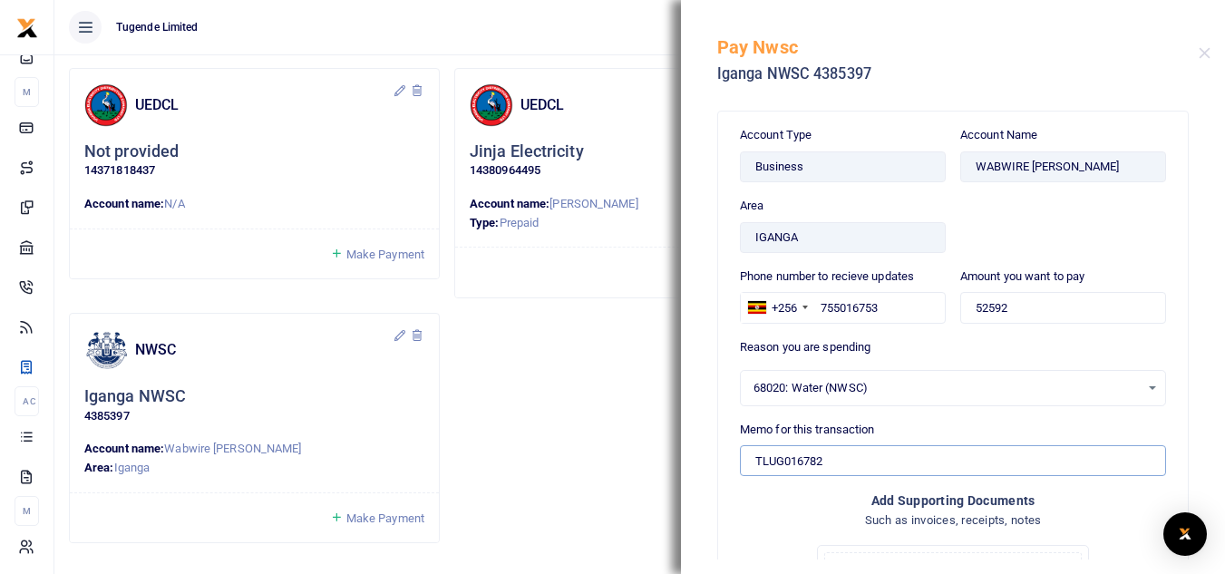
scroll to position [63, 0]
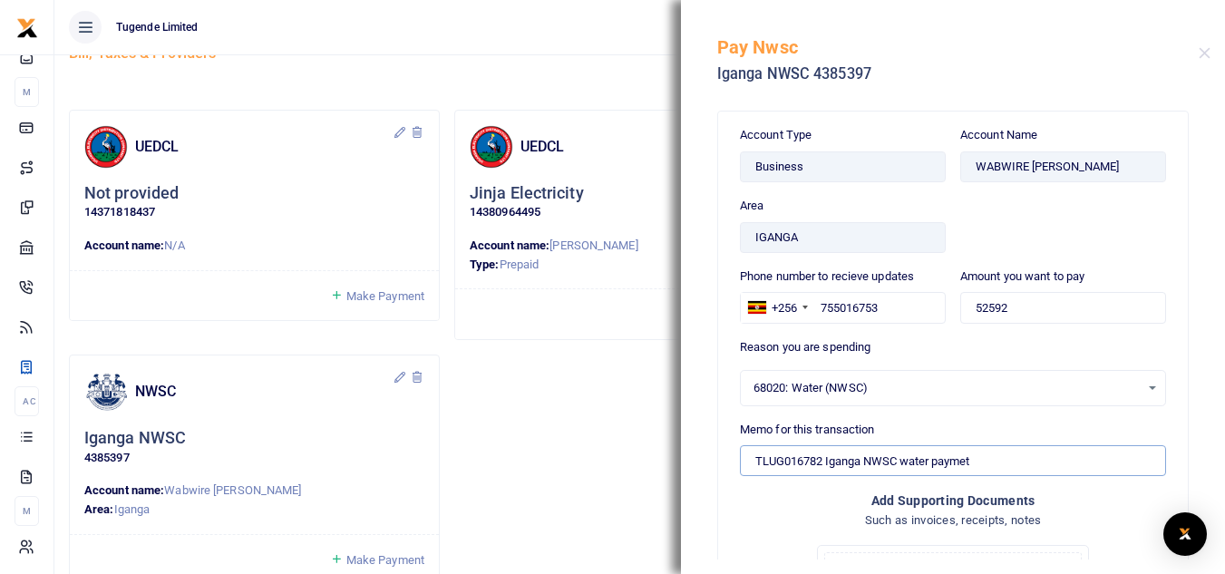
click at [969, 463] on input "TLUG016782 Iganga NWSC water paymet" at bounding box center [953, 460] width 426 height 31
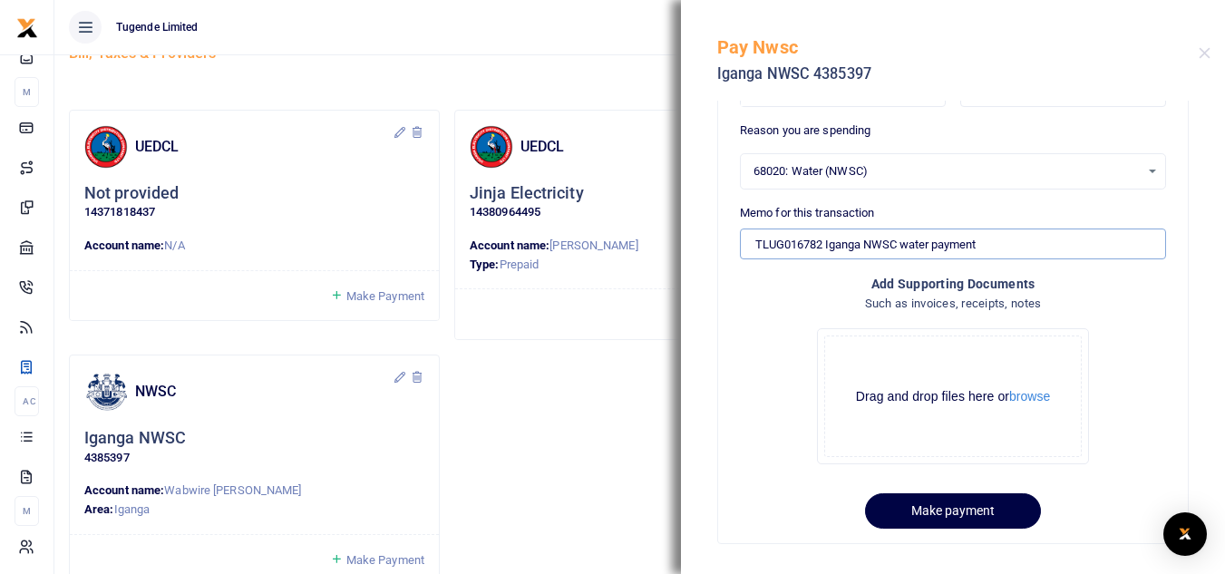
scroll to position [230, 0]
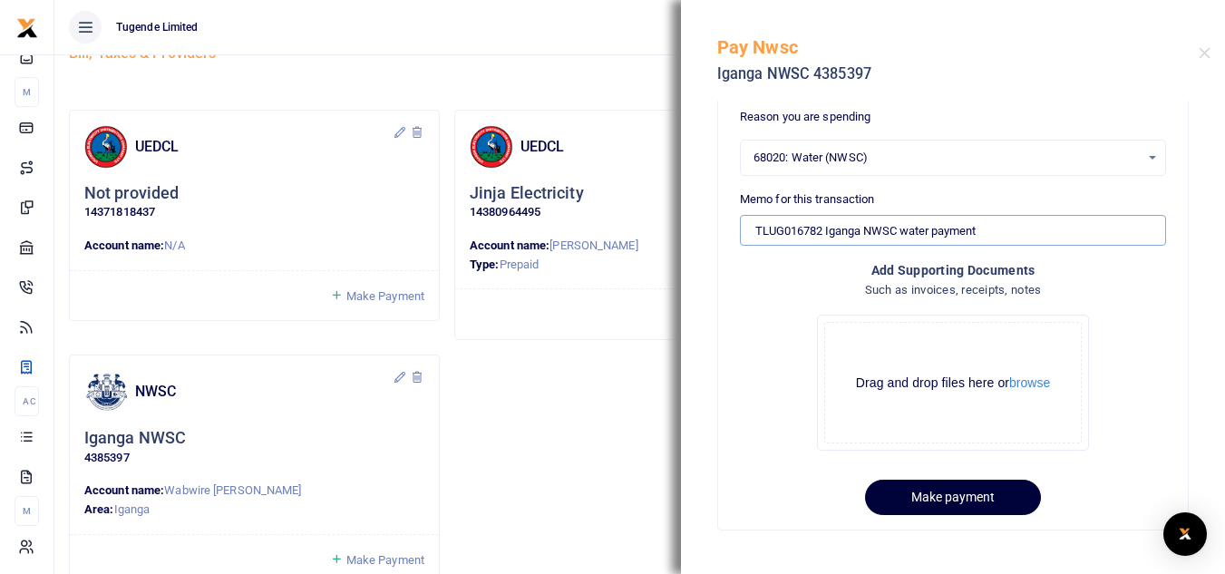
type input "TLUG016782 Iganga NWSC water payment"
click at [946, 506] on button "Make payment" at bounding box center [953, 497] width 176 height 35
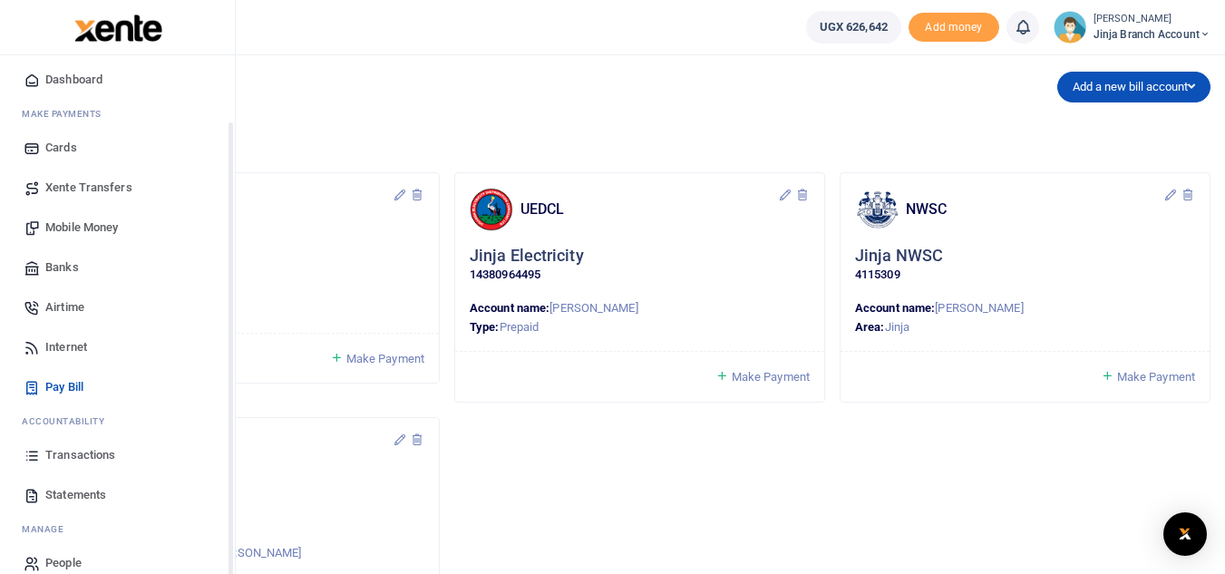
scroll to position [73, 0]
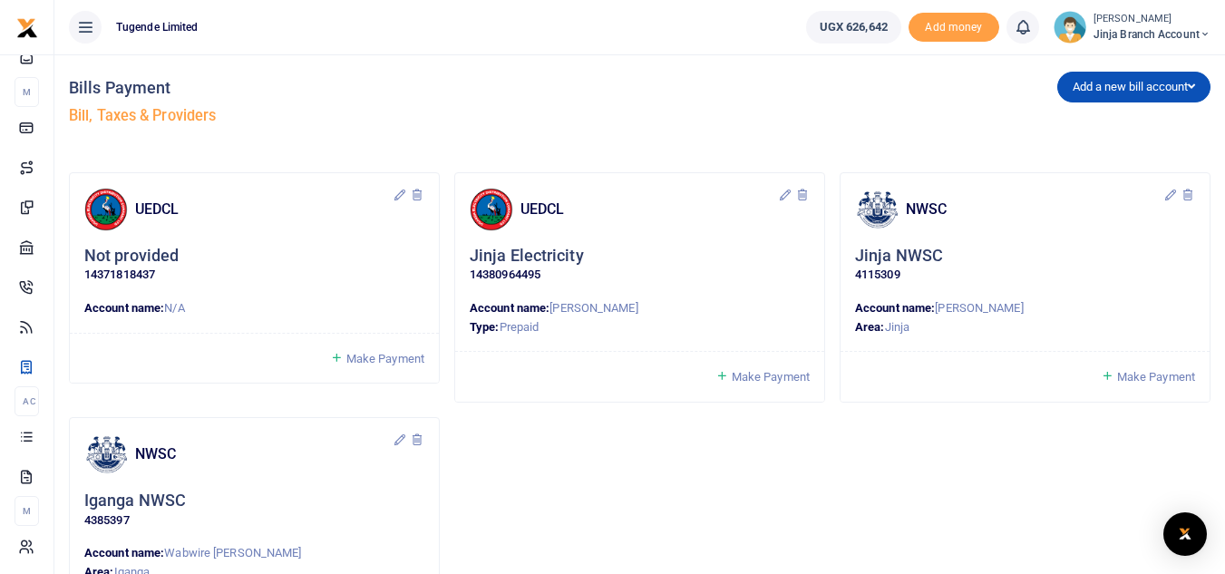
click at [1112, 33] on span "Jinja branch account" at bounding box center [1152, 34] width 117 height 16
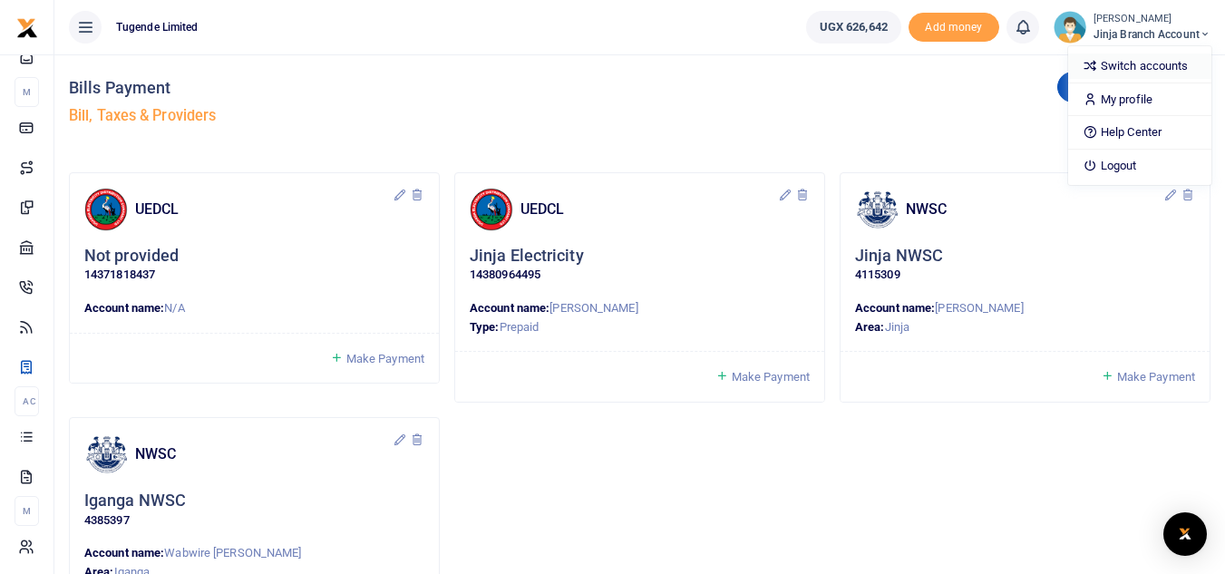
click at [1112, 67] on link "Switch accounts" at bounding box center [1140, 66] width 143 height 25
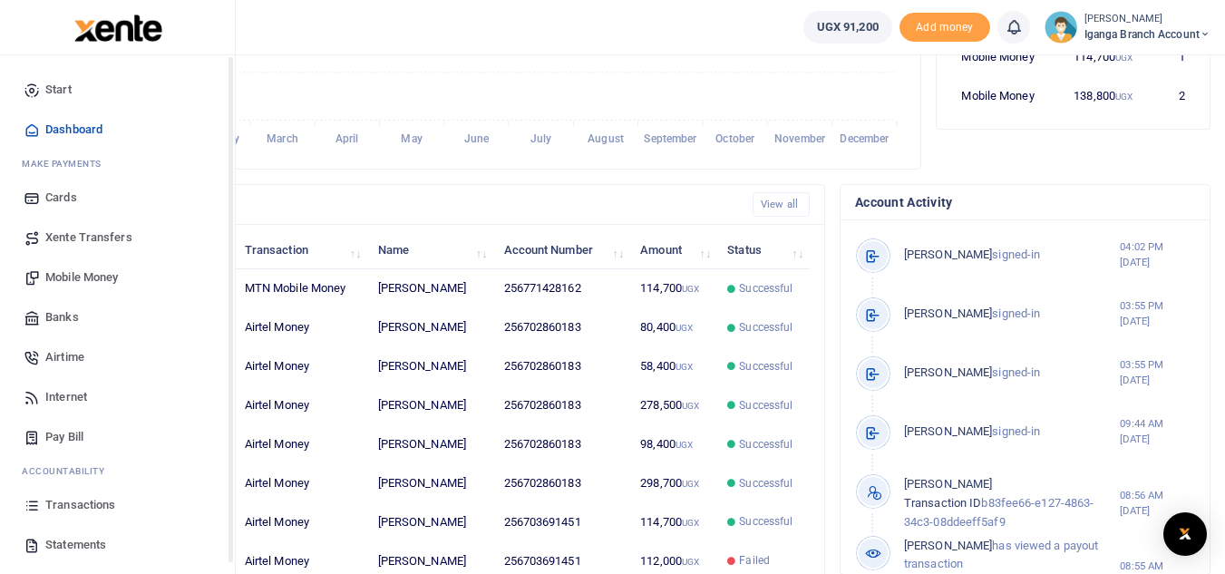
scroll to position [454, 0]
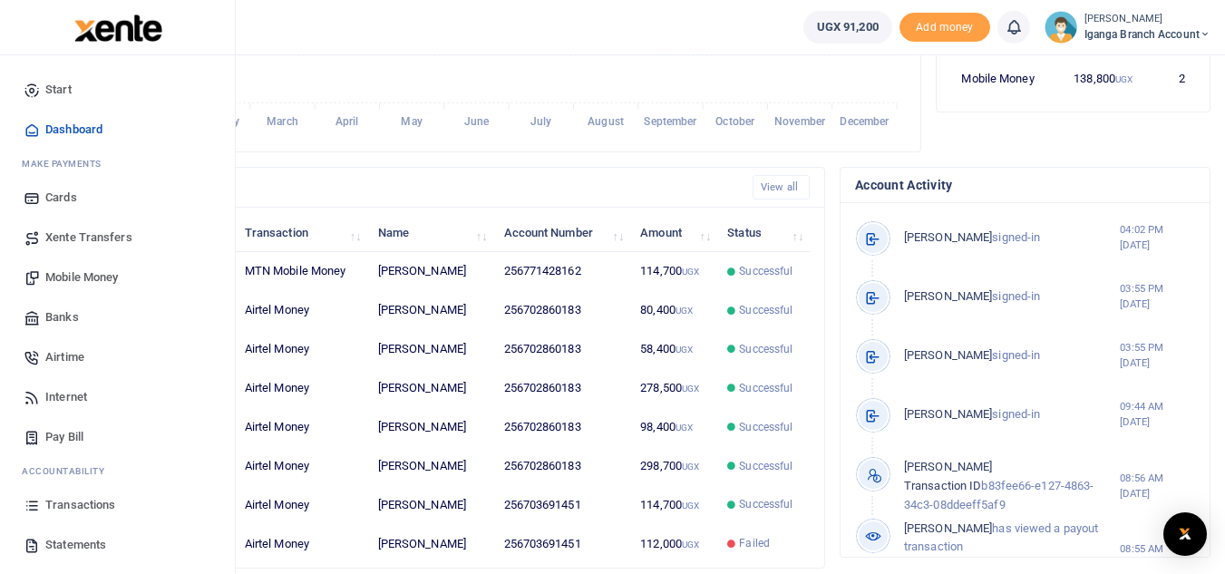
click at [86, 545] on span "Statements" at bounding box center [75, 545] width 61 height 18
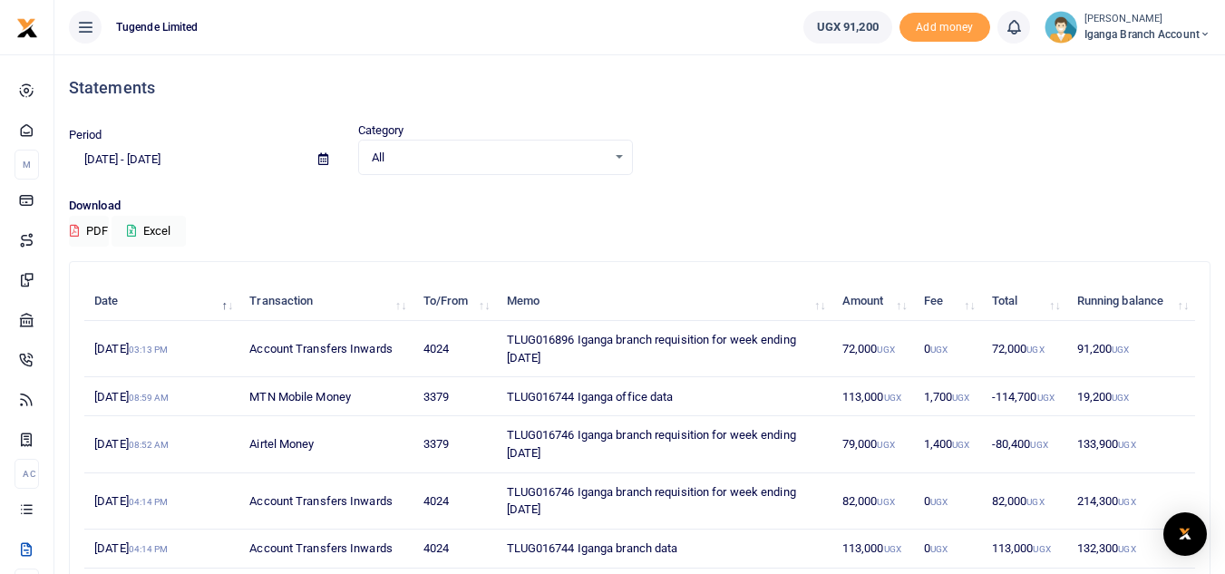
drag, startPoint x: 494, startPoint y: 342, endPoint x: 632, endPoint y: 362, distance: 139.3
click at [632, 362] on tr "[DATE] 03:13 PM Account Transfers Inwards 4024 TLUG016896 Iganga branch requisi…" at bounding box center [639, 349] width 1111 height 56
copy tr "TLUG016896 Iganga branch requisition for week ending [DATE]"
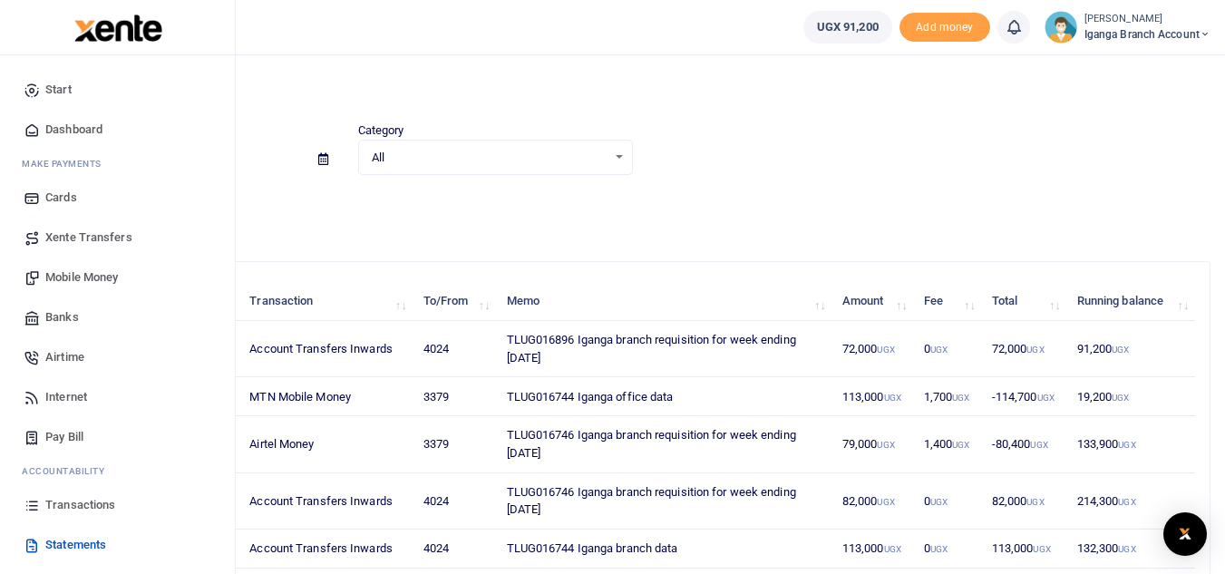
click at [83, 271] on span "Mobile Money" at bounding box center [81, 278] width 73 height 18
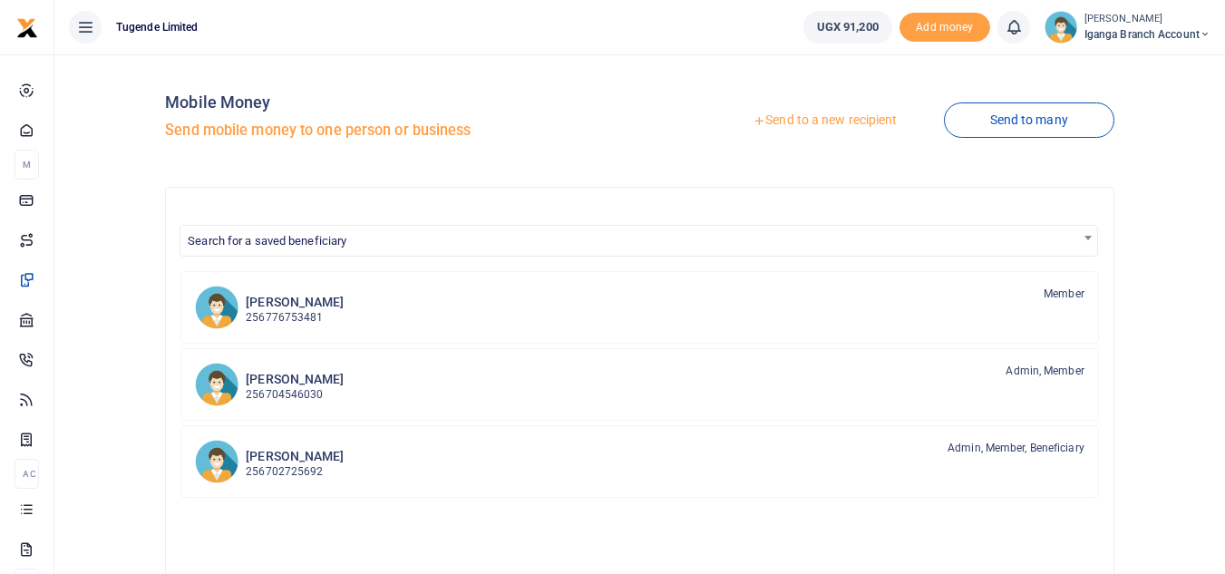
click at [825, 122] on link "Send to a new recipient" at bounding box center [825, 120] width 237 height 33
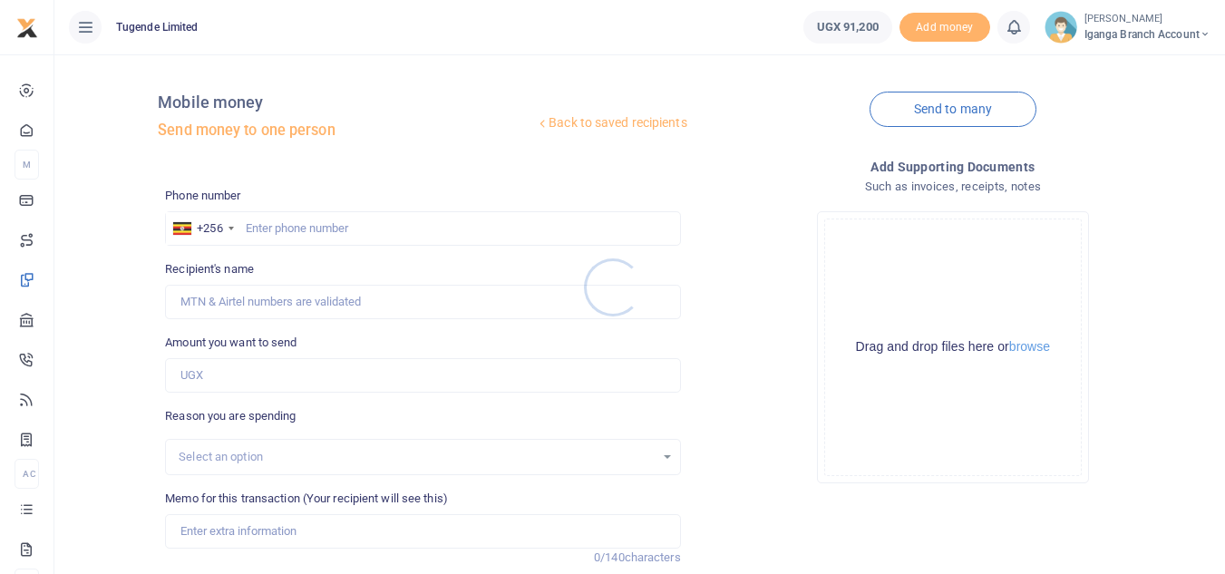
click at [220, 378] on div at bounding box center [612, 287] width 1225 height 574
click at [203, 373] on input "Amount you want to send" at bounding box center [422, 375] width 515 height 34
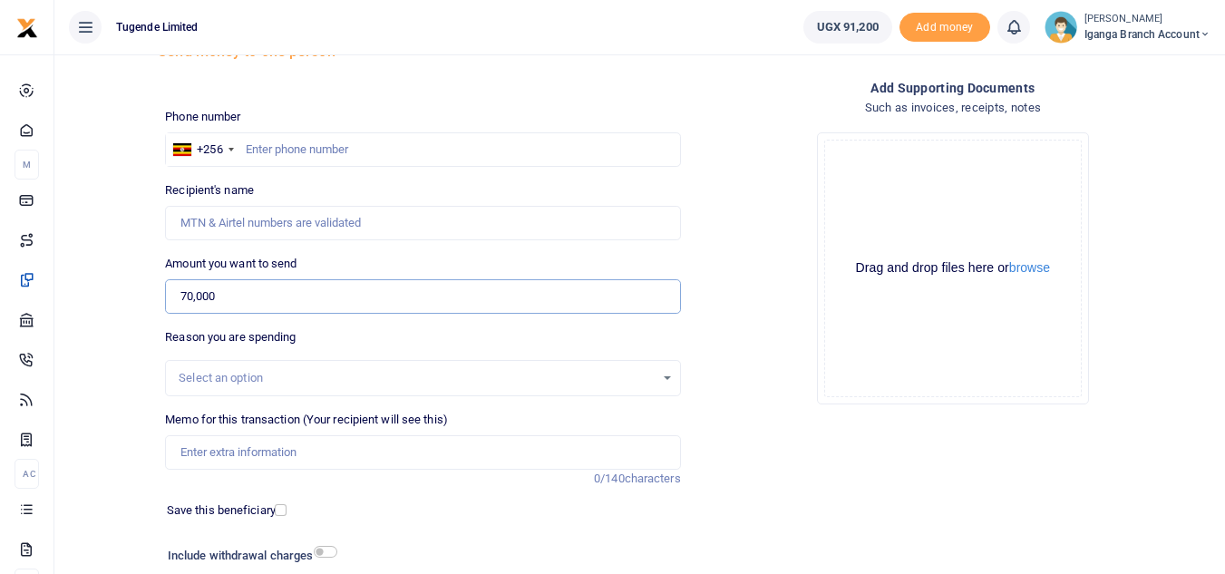
scroll to position [181, 0]
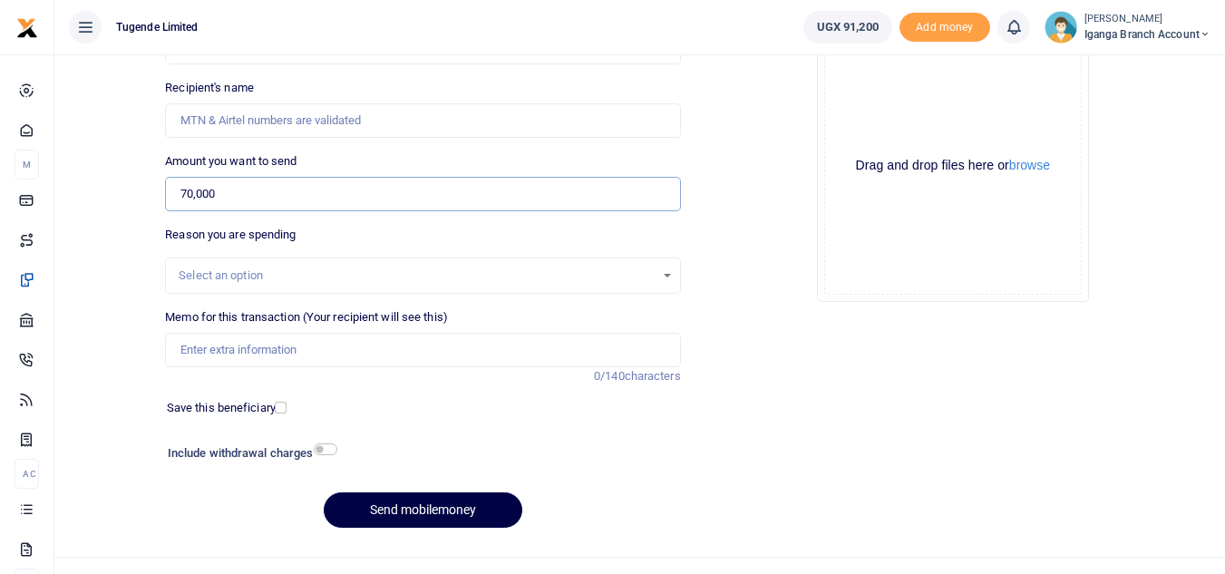
type input "70,000"
click at [216, 359] on input "Memo for this transaction (Your recipient will see this)" at bounding box center [422, 350] width 515 height 34
paste input "TLUG016896 Iganga branch requisition for week ending 27 Sept 2025"
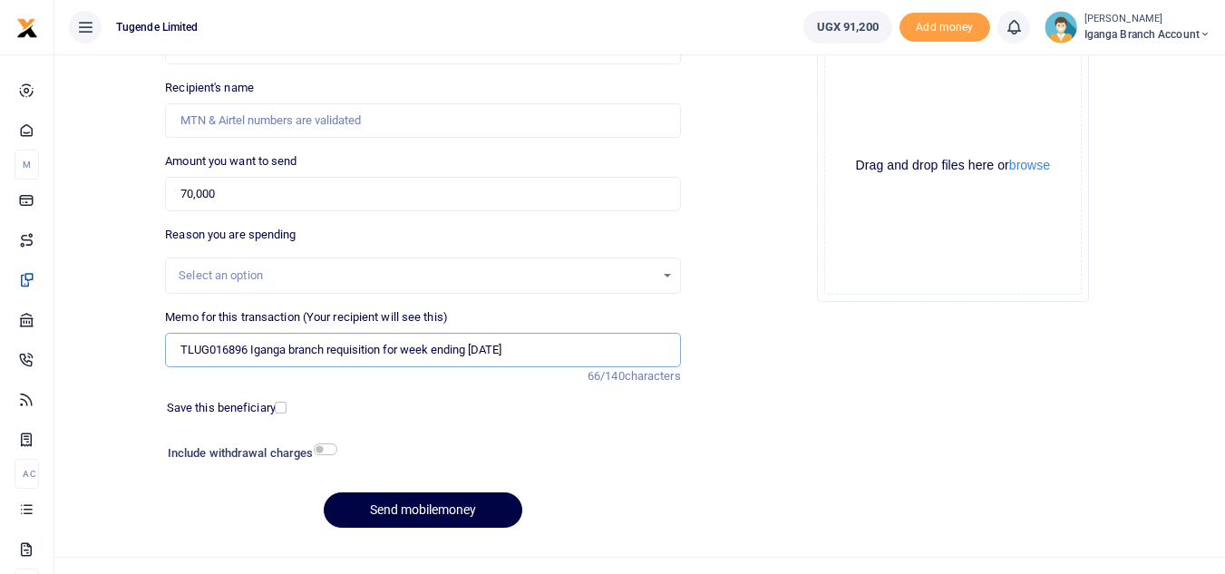
click at [201, 351] on input "TLUG016896 Iganga branch requisition for week ending 27 Sept 2025" at bounding box center [422, 350] width 515 height 34
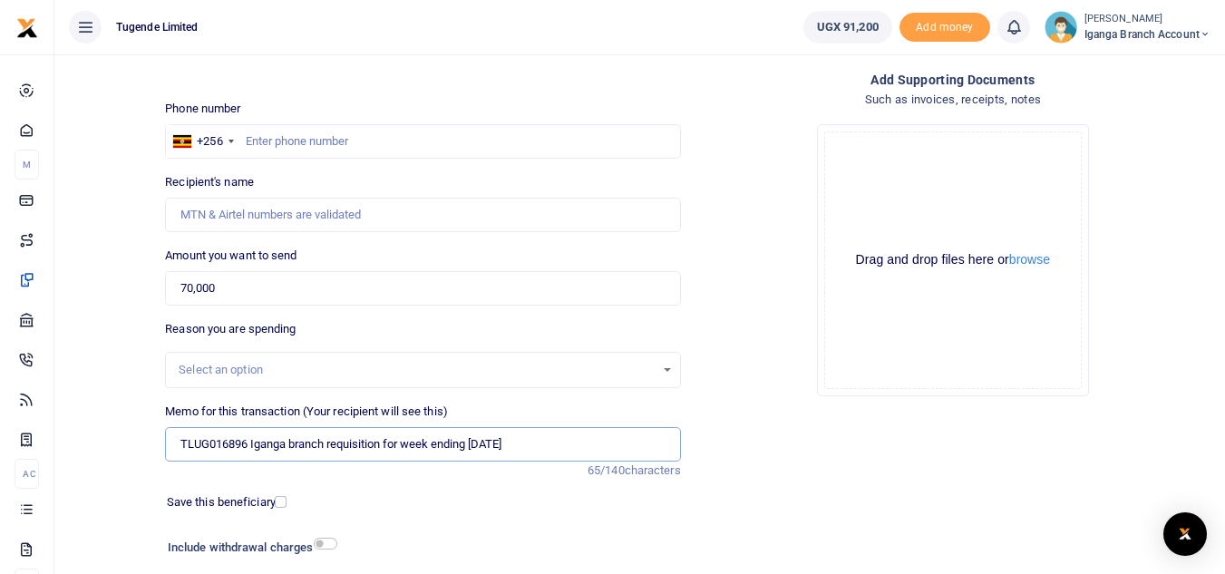
scroll to position [0, 0]
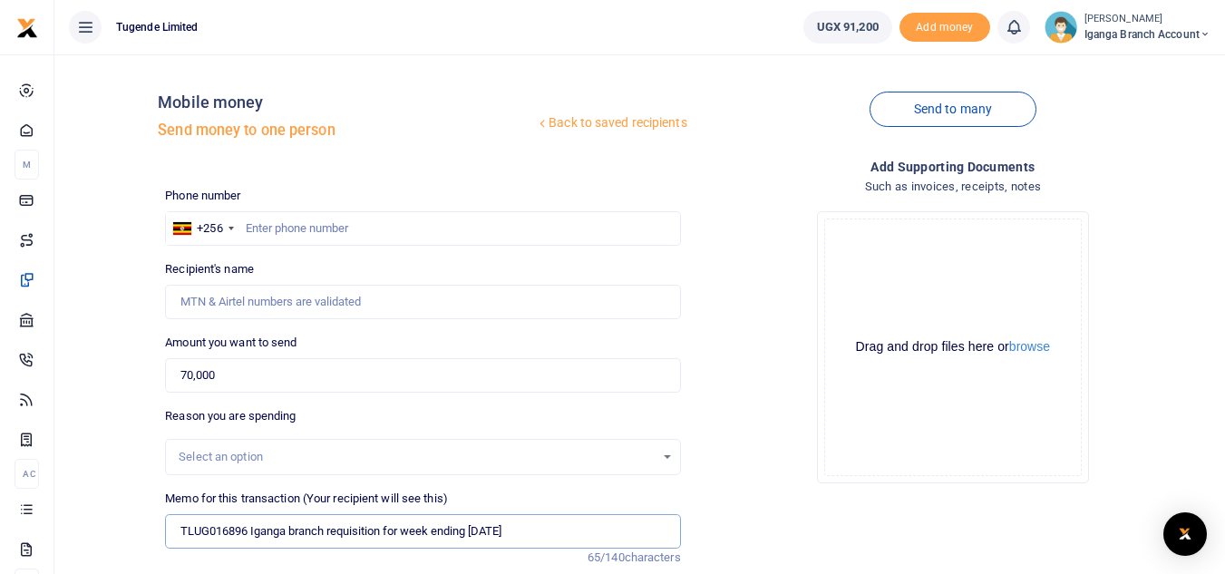
type input "TLUG016896 Iganga branch requisition for week ending 27 Sept 2025"
click at [285, 227] on input "text" at bounding box center [422, 228] width 515 height 34
type input "702860183"
type input "Pius Kisita"
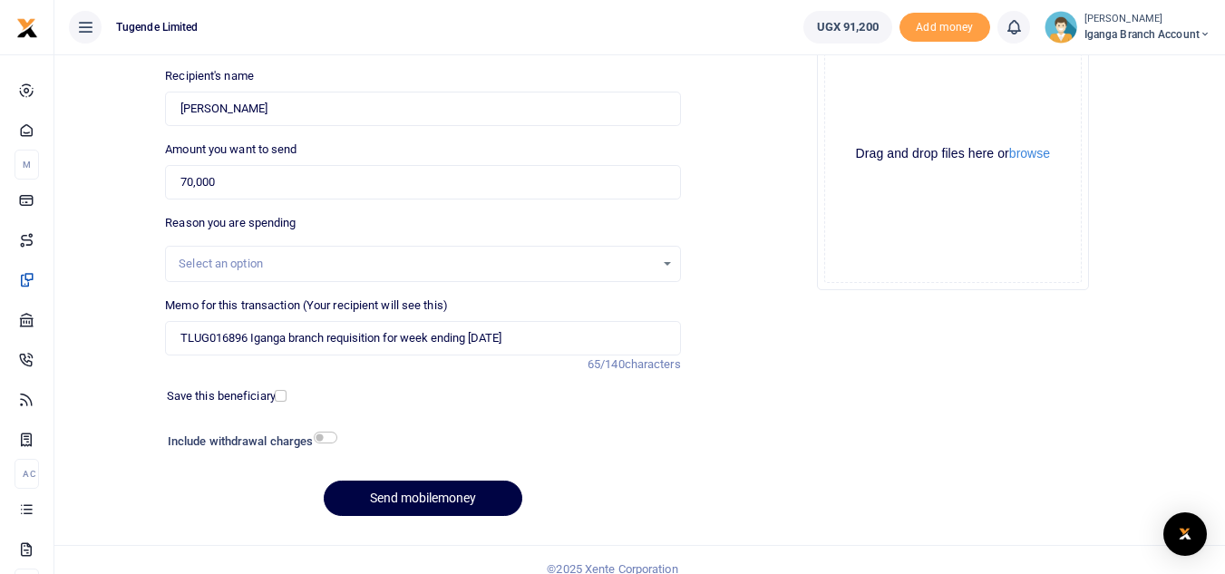
scroll to position [211, 0]
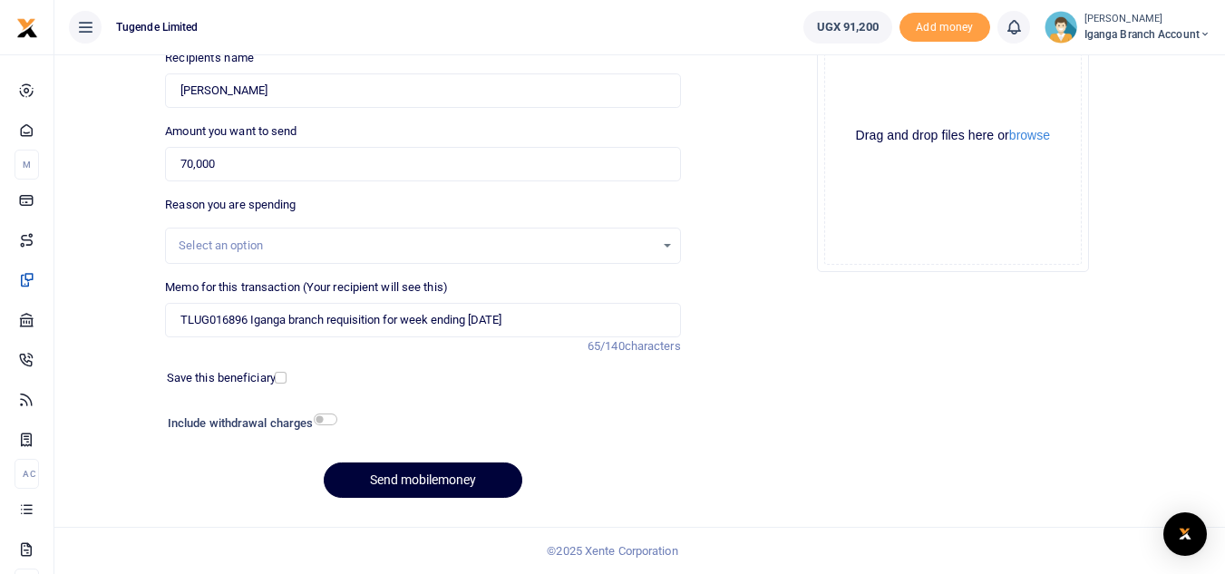
type input "702860183"
click at [415, 479] on button "Send mobilemoney" at bounding box center [423, 480] width 199 height 35
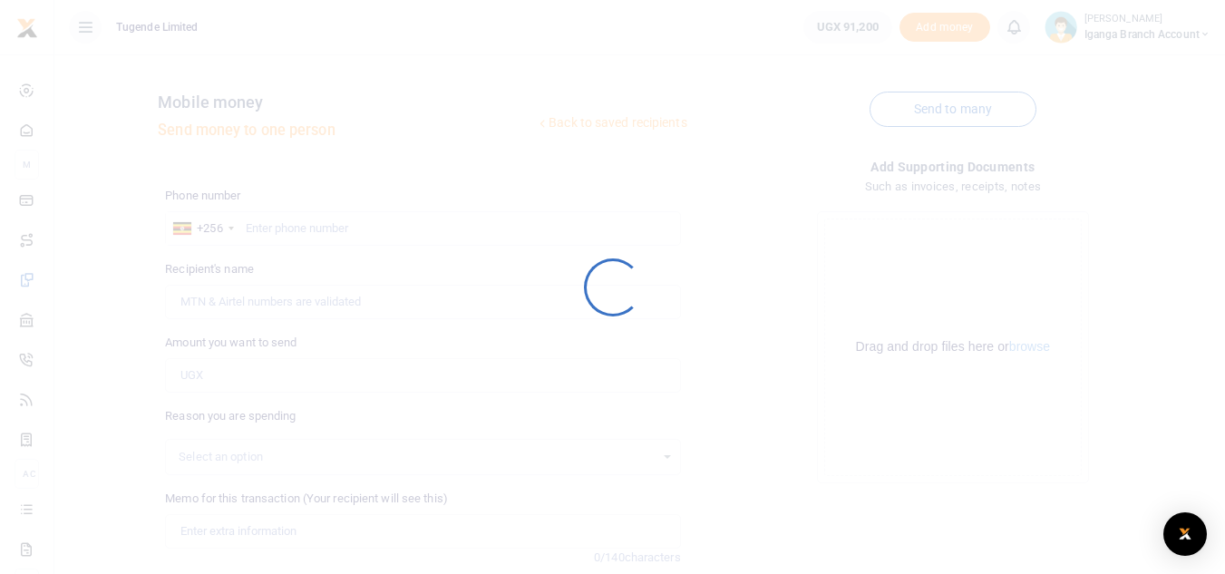
scroll to position [211, 0]
